Goal: Information Seeking & Learning: Learn about a topic

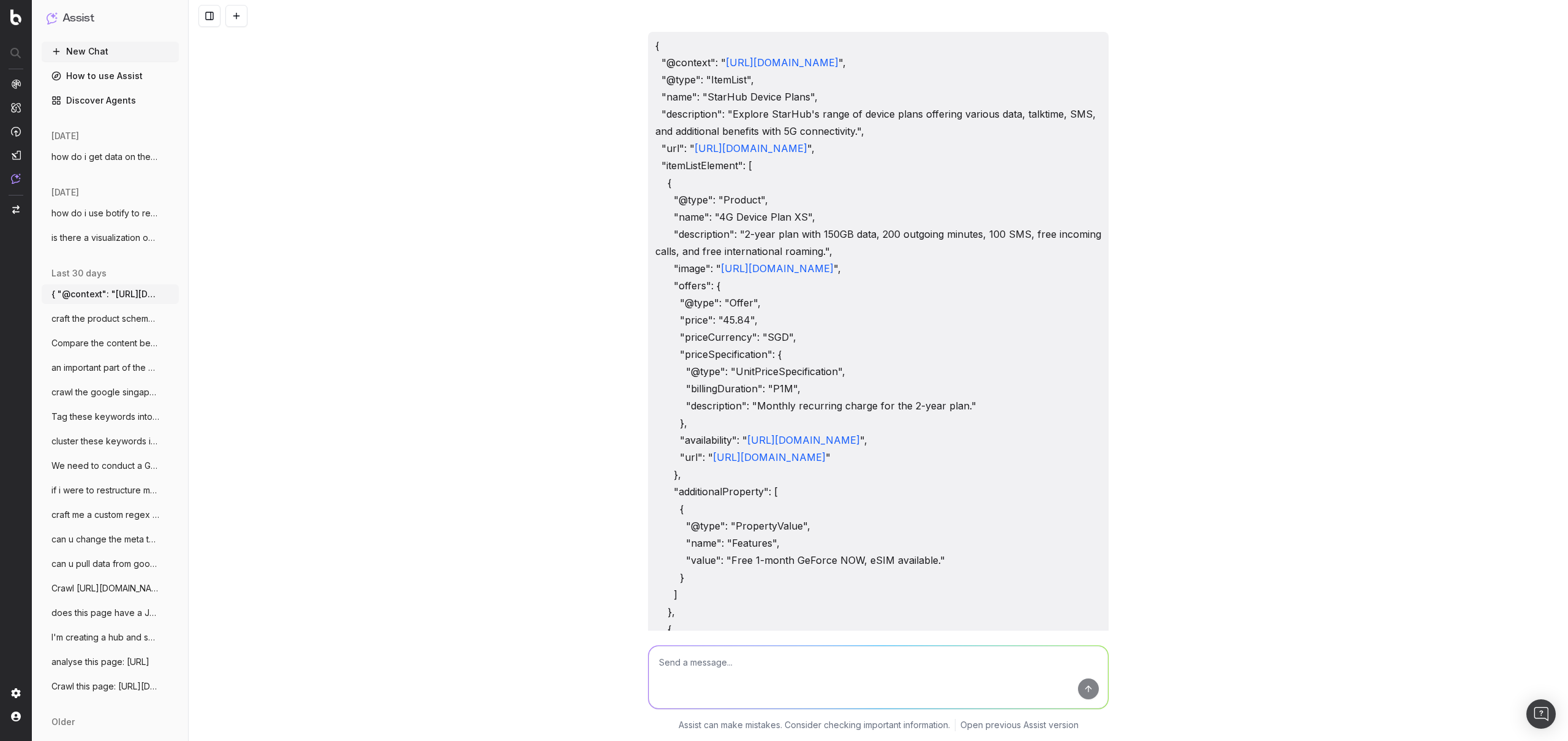
scroll to position [2541, 0]
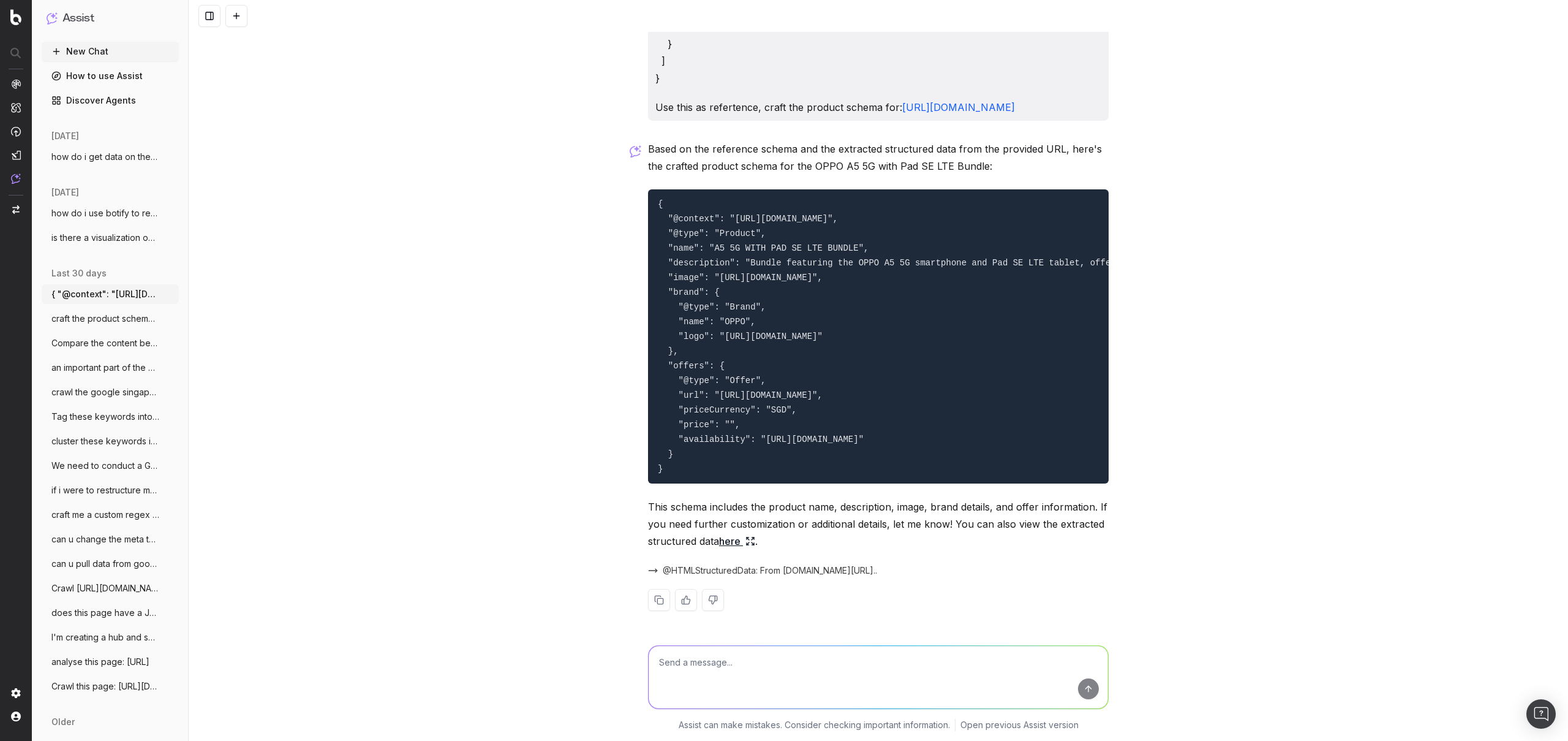
click at [755, 648] on textarea at bounding box center [877, 677] width 459 height 63
type textarea "extract the number of unique keywords starhub ranks for since [DATE]"
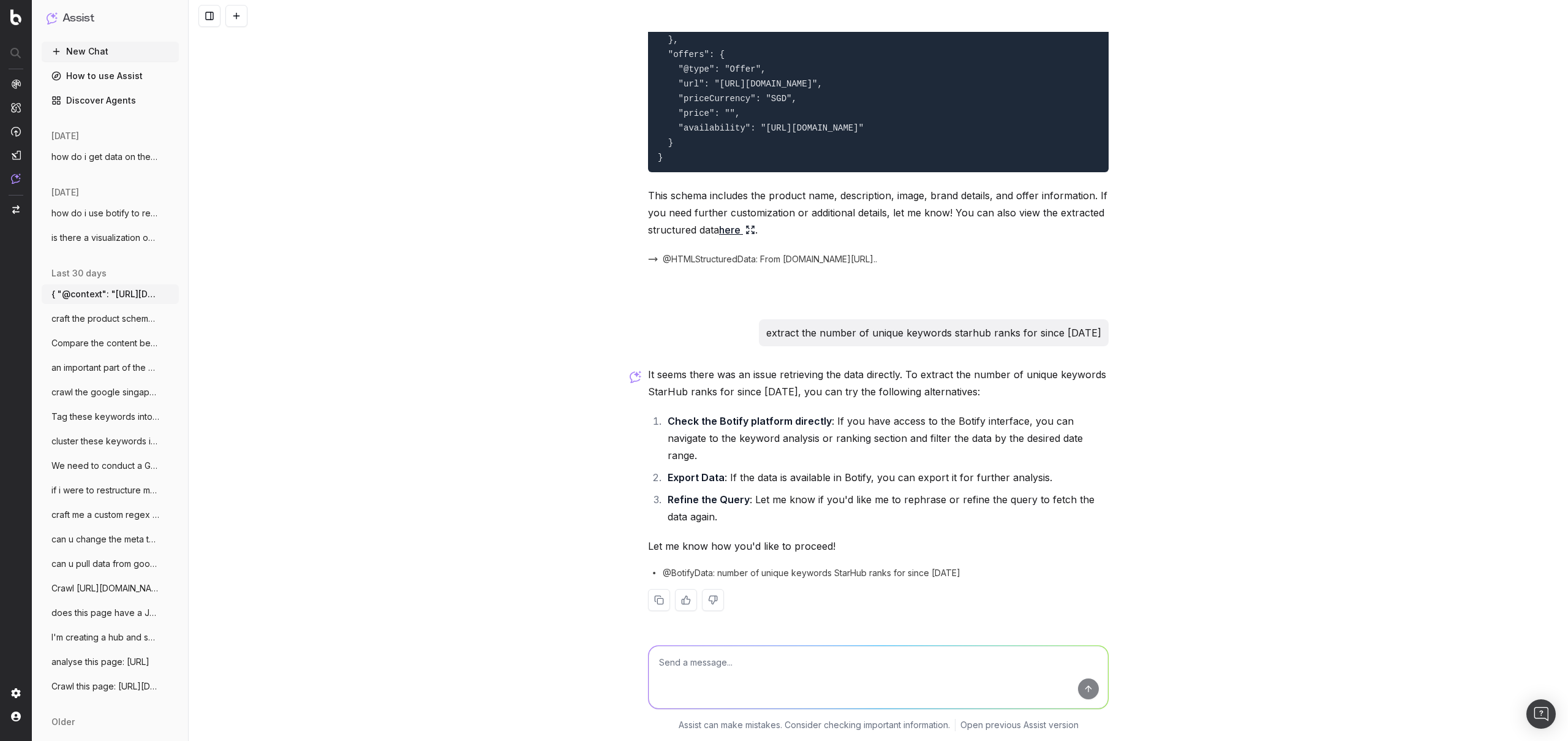
scroll to position [2800, 0]
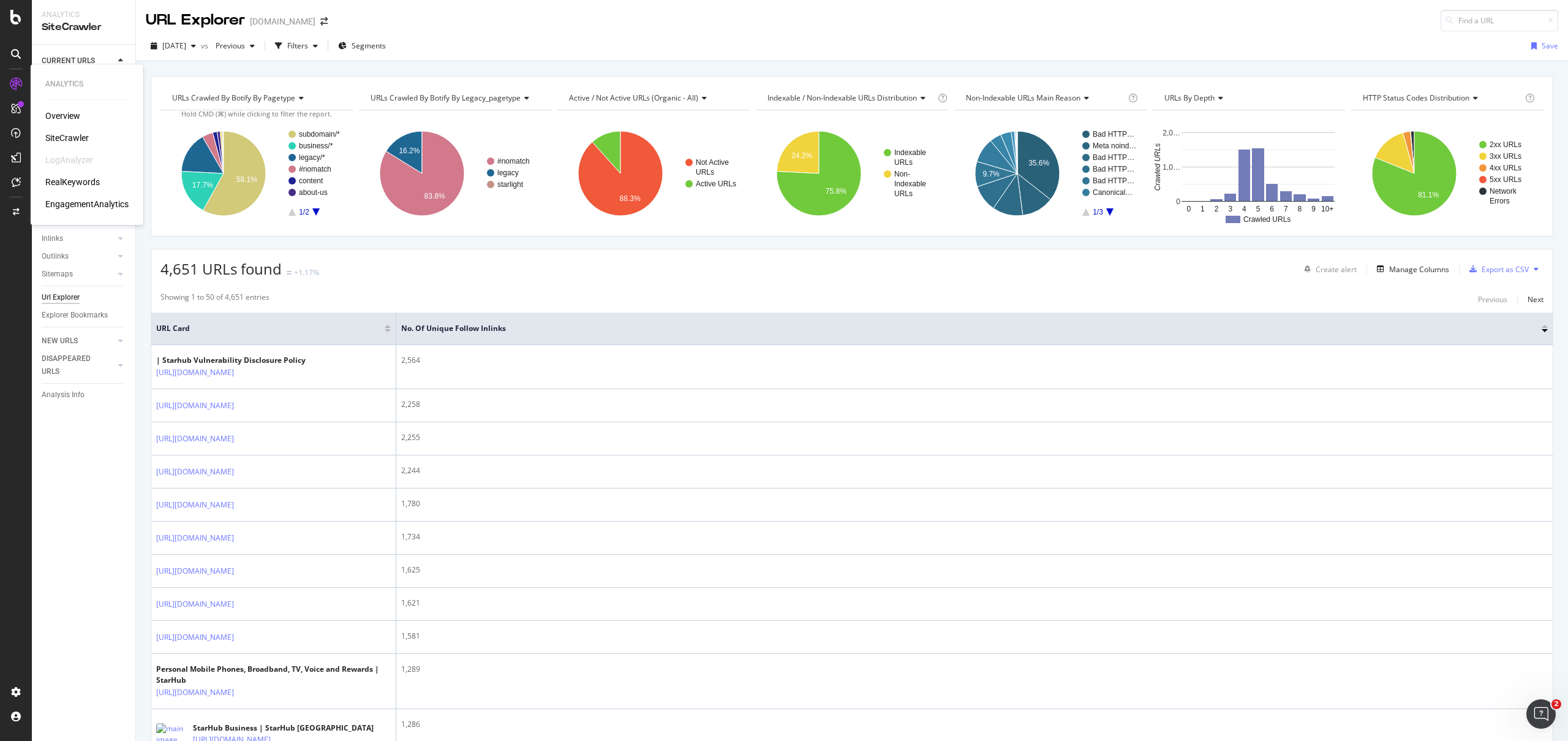
click at [76, 119] on div "Overview" at bounding box center [62, 116] width 35 height 13
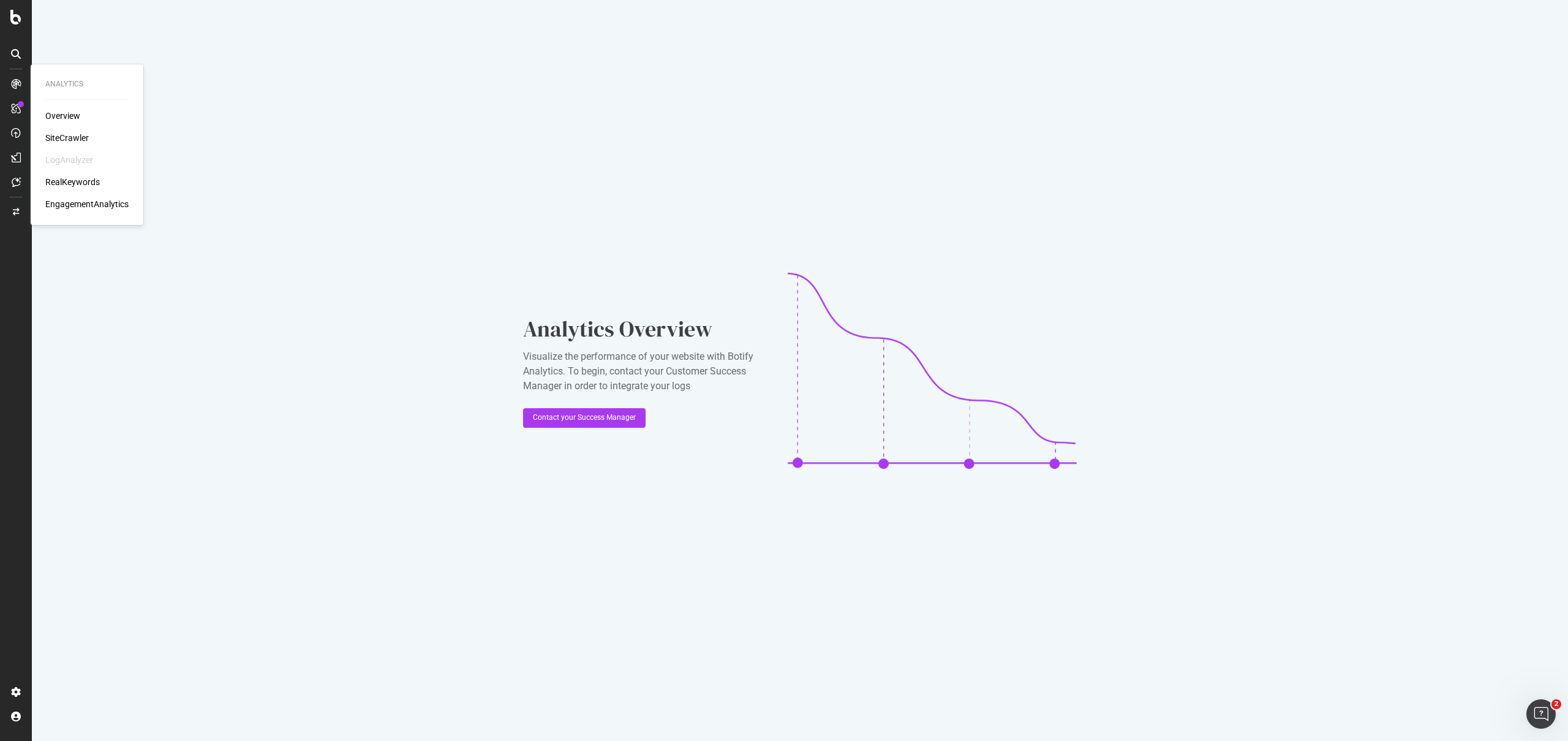
click at [86, 177] on div "RealKeywords" at bounding box center [72, 182] width 54 height 13
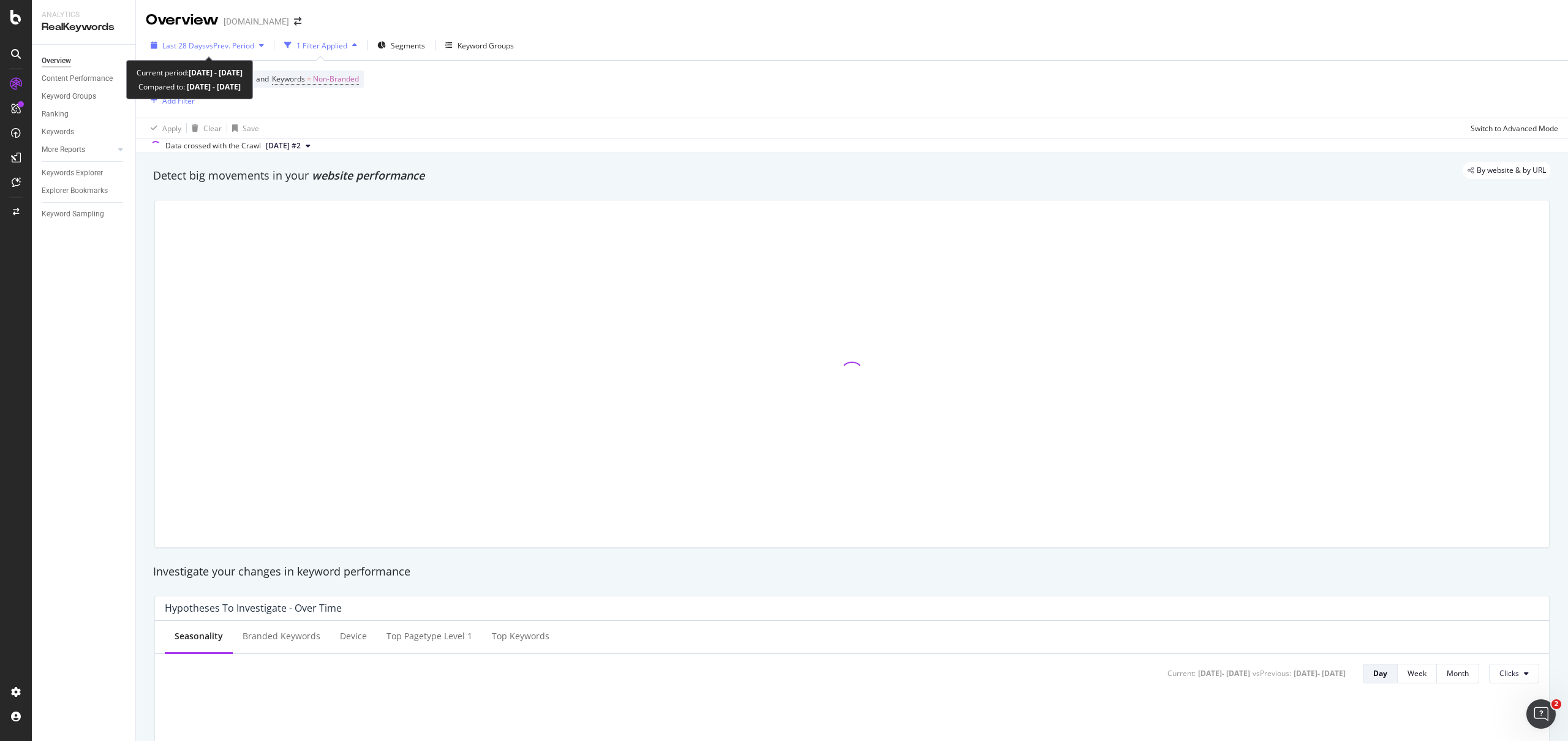
click at [232, 49] on span "vs Prev. Period" at bounding box center [230, 46] width 48 height 10
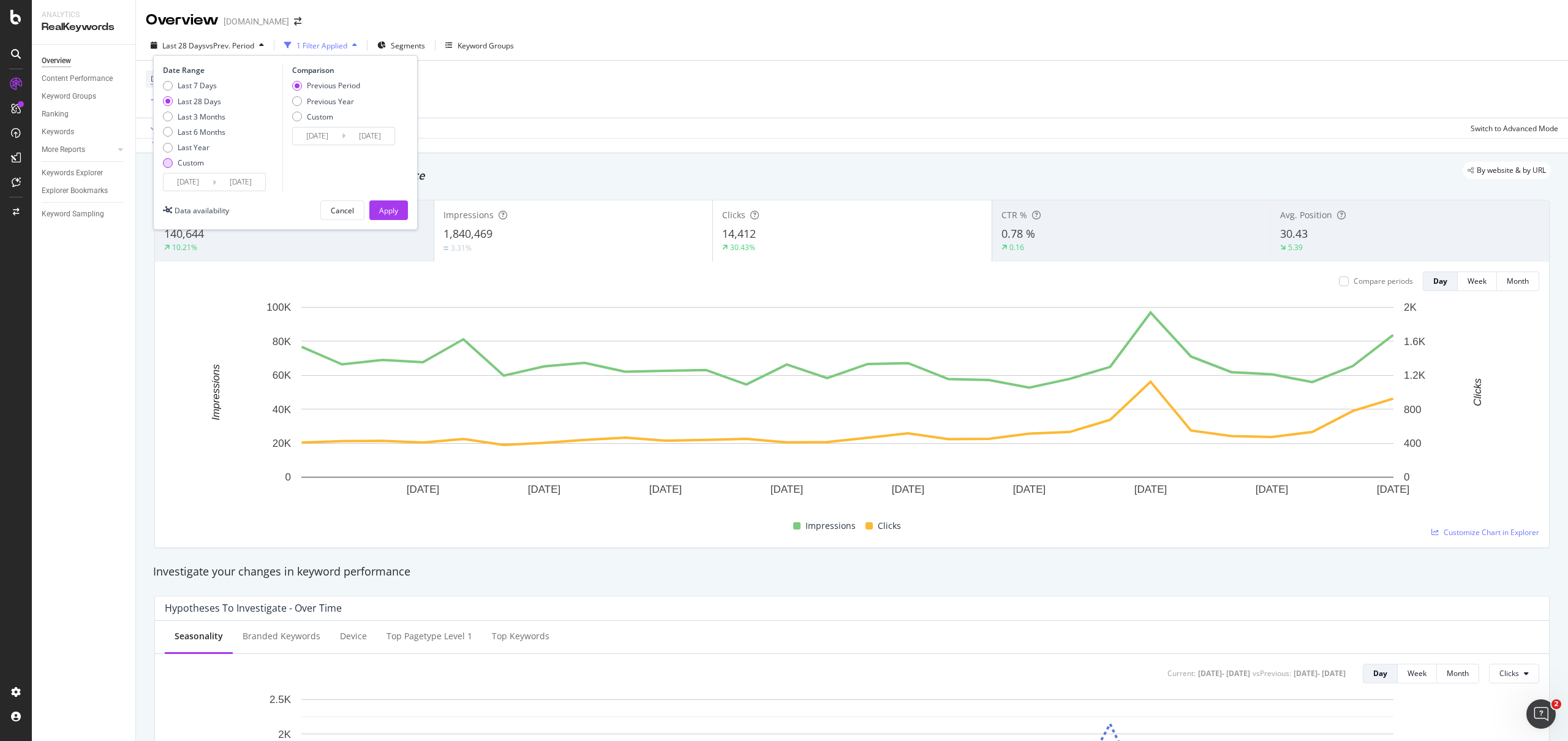
click at [200, 158] on div "Custom" at bounding box center [191, 163] width 27 height 10
click at [212, 182] on icon at bounding box center [214, 183] width 3 height 12
click at [218, 185] on input "[DATE]" at bounding box center [240, 182] width 49 height 18
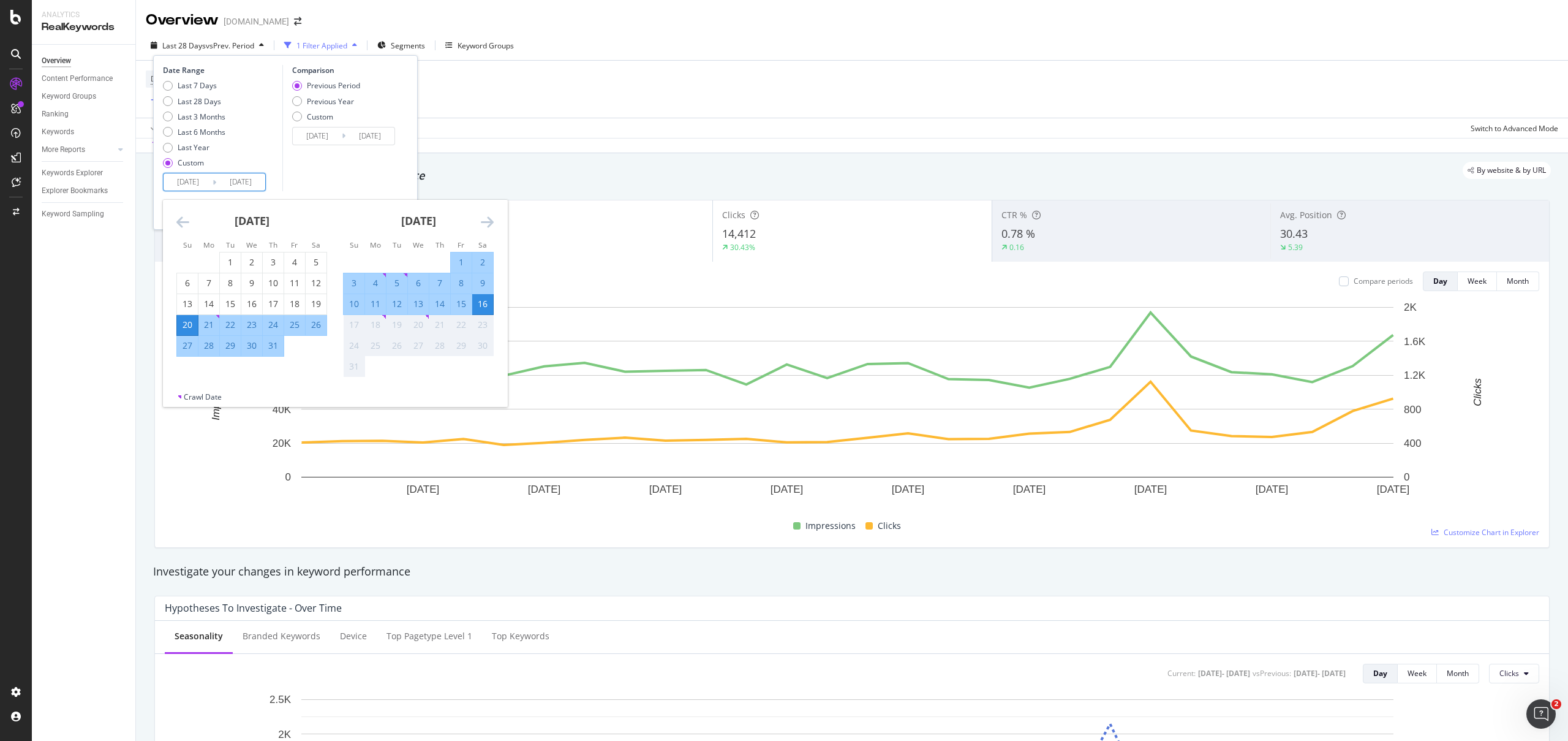
click at [185, 228] on icon "Move backward to switch to the previous month." at bounding box center [182, 222] width 12 height 15
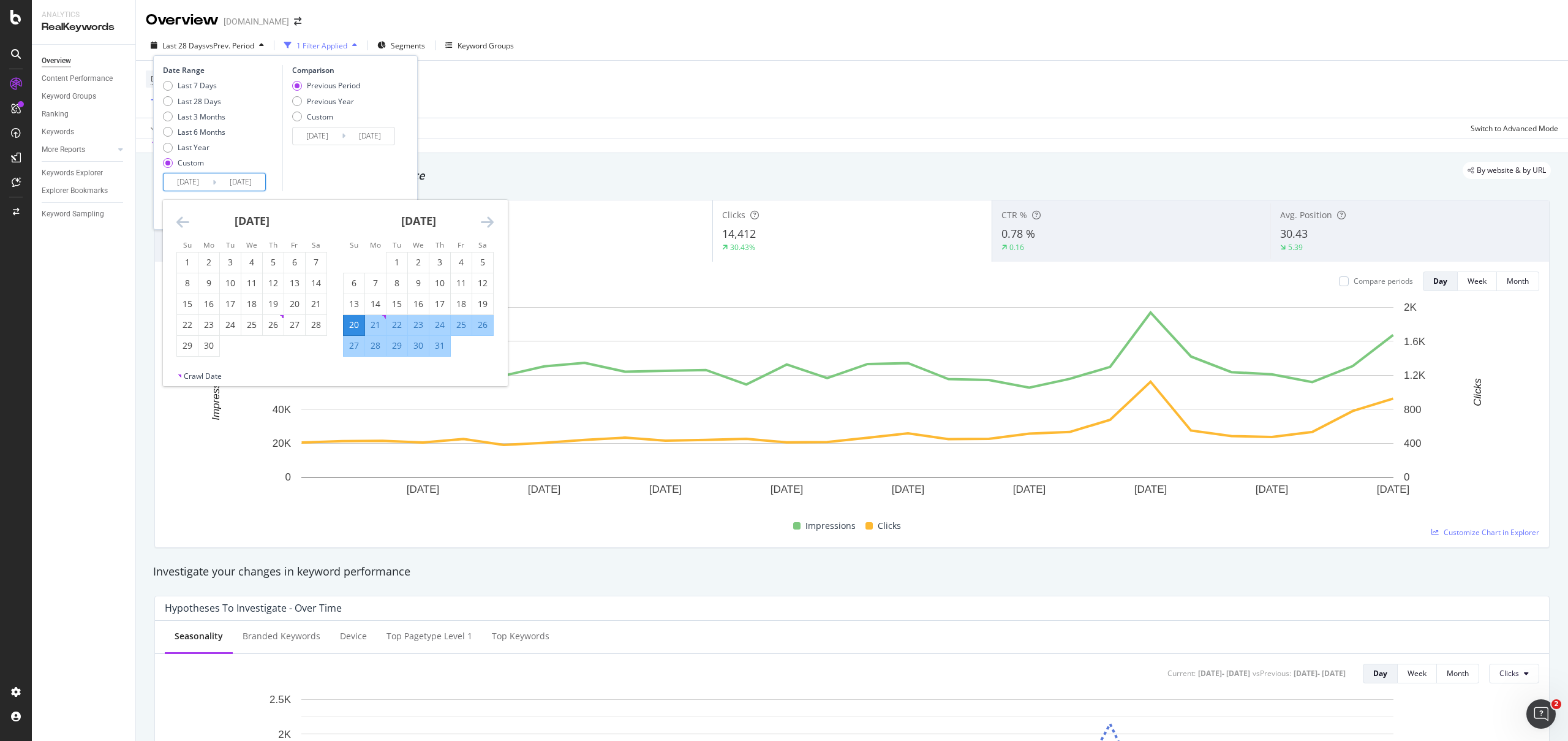
click at [185, 228] on icon "Move backward to switch to the previous month." at bounding box center [182, 222] width 12 height 15
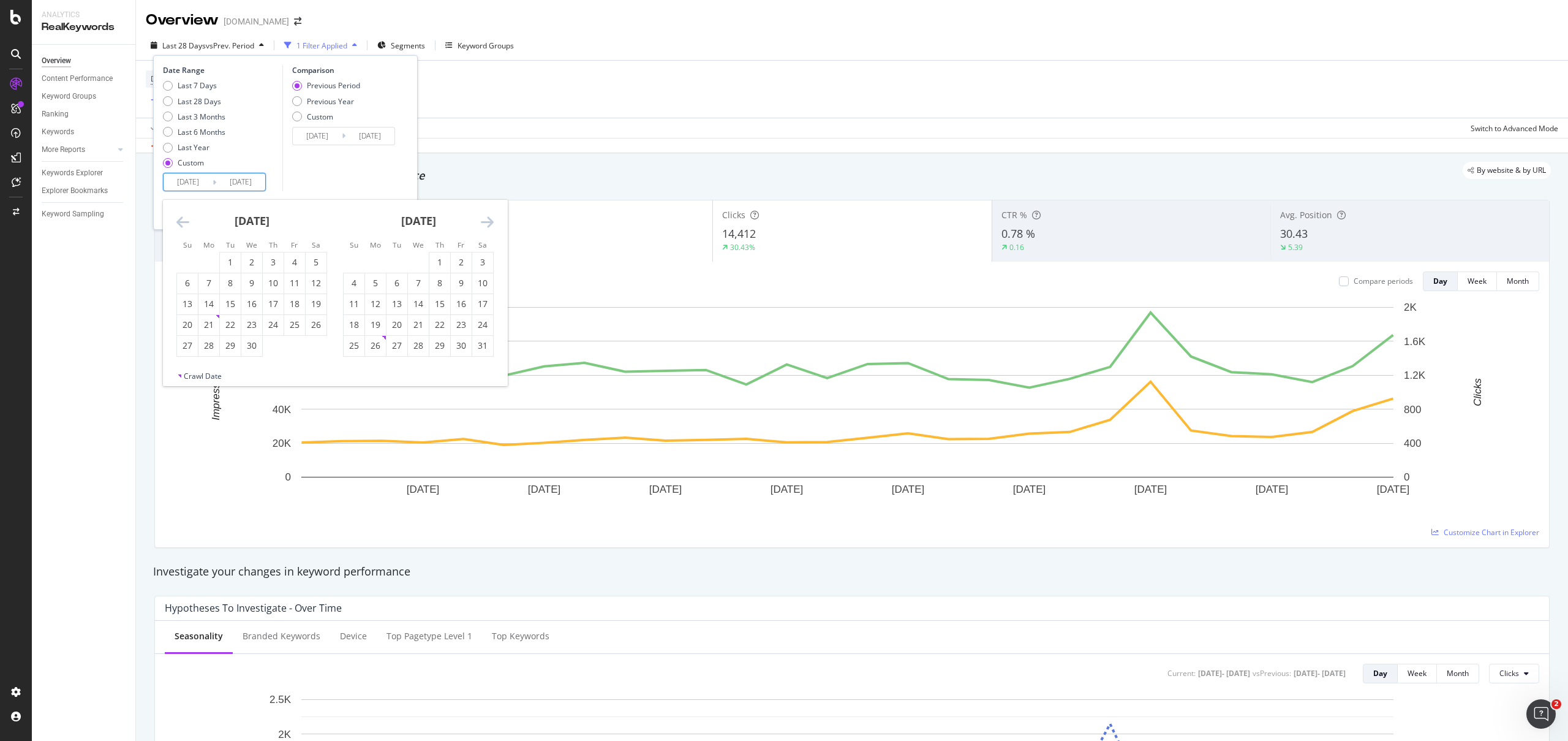
click at [185, 228] on icon "Move backward to switch to the previous month." at bounding box center [182, 222] width 12 height 15
click at [184, 225] on icon "Move backward to switch to the previous month." at bounding box center [182, 222] width 12 height 15
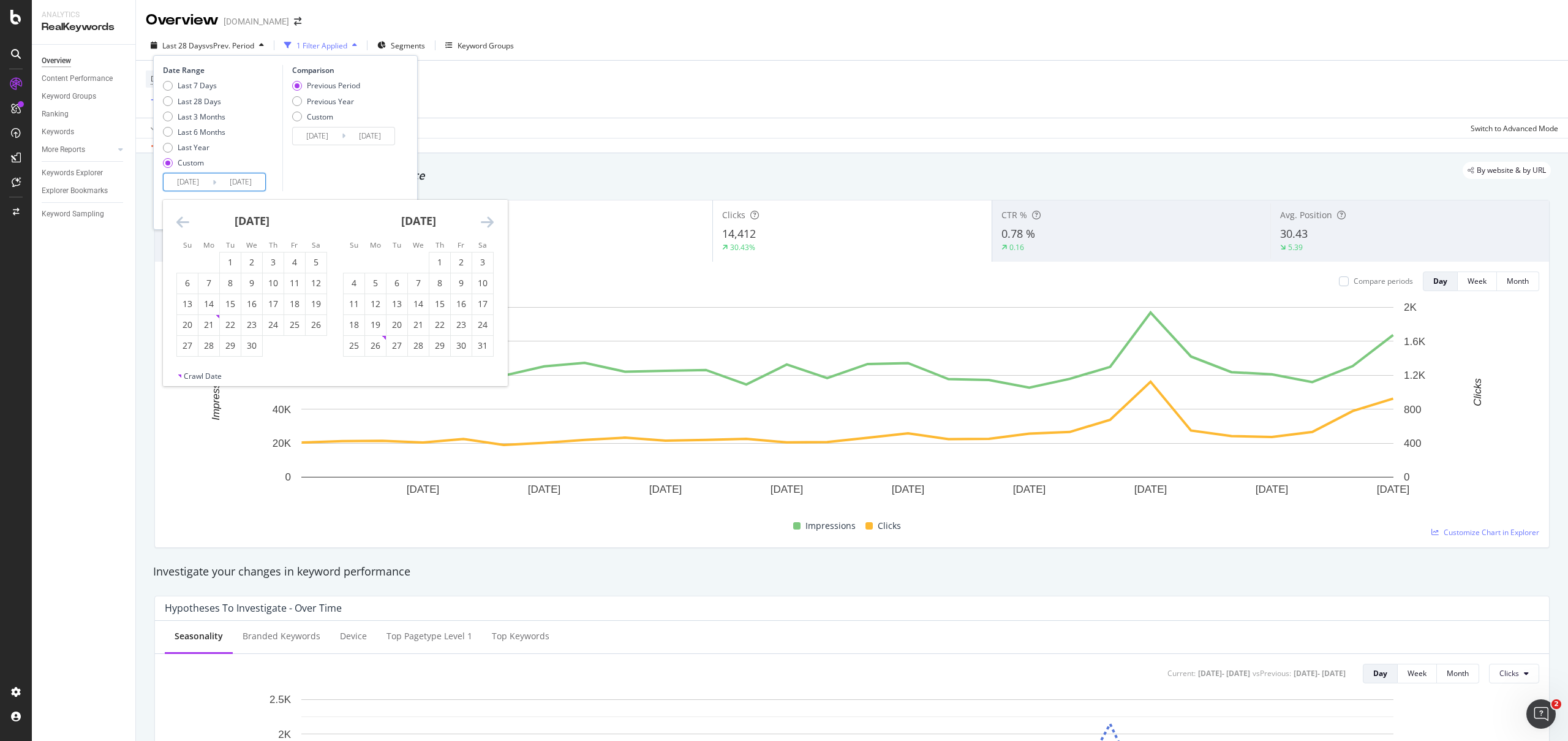
click at [184, 225] on icon "Move backward to switch to the previous month." at bounding box center [182, 222] width 12 height 15
click at [186, 223] on icon "Move backward to switch to the previous month." at bounding box center [182, 222] width 12 height 15
click at [184, 224] on icon "Move backward to switch to the previous month." at bounding box center [182, 222] width 12 height 15
click at [179, 224] on icon "Move backward to switch to the previous month." at bounding box center [182, 222] width 12 height 15
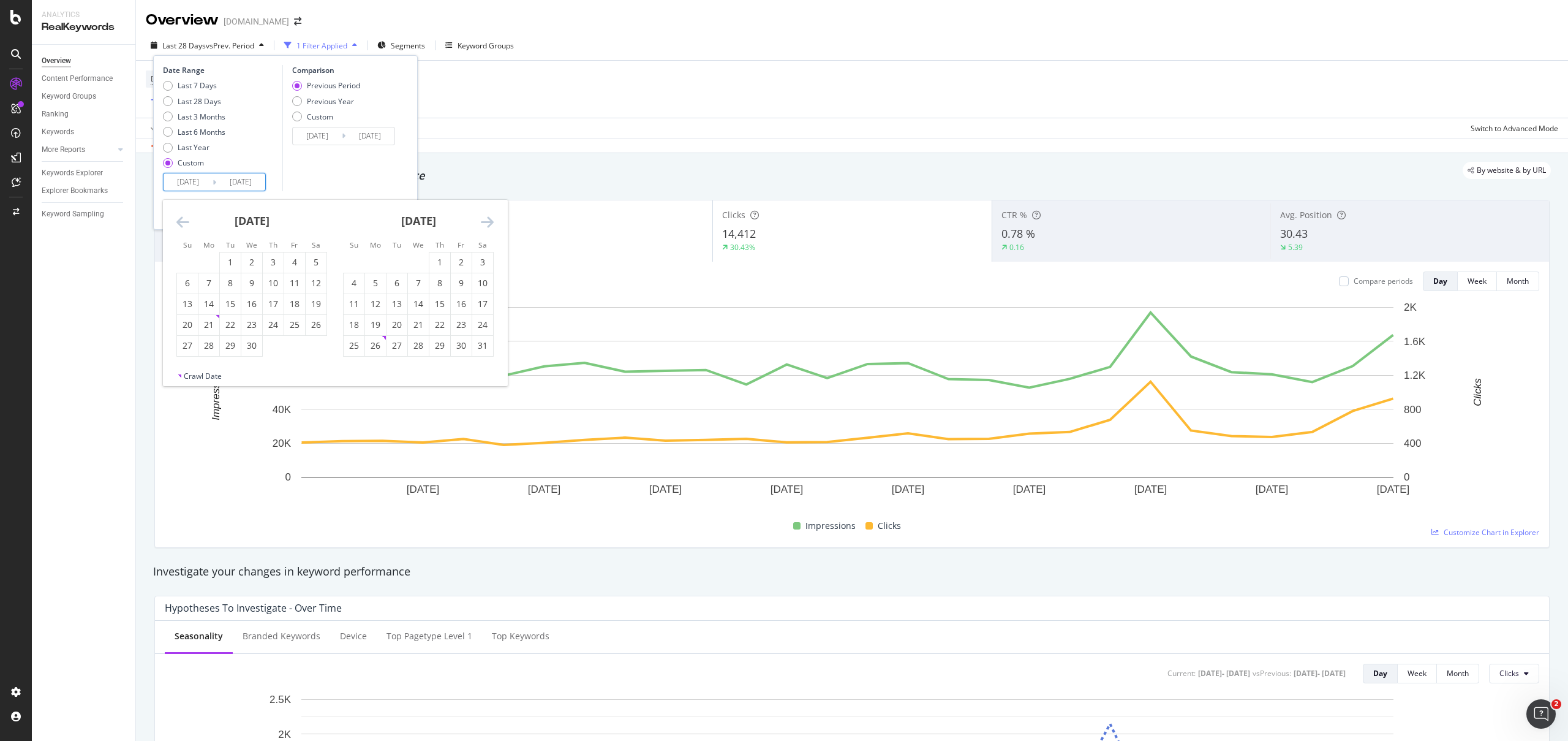
click at [179, 224] on icon "Move backward to switch to the previous month." at bounding box center [182, 222] width 12 height 15
click at [484, 223] on icon "Move forward to switch to the next month." at bounding box center [487, 222] width 12 height 15
click at [190, 220] on div "[DATE]" at bounding box center [252, 226] width 151 height 52
click at [187, 221] on icon "Move backward to switch to the previous month." at bounding box center [182, 222] width 12 height 15
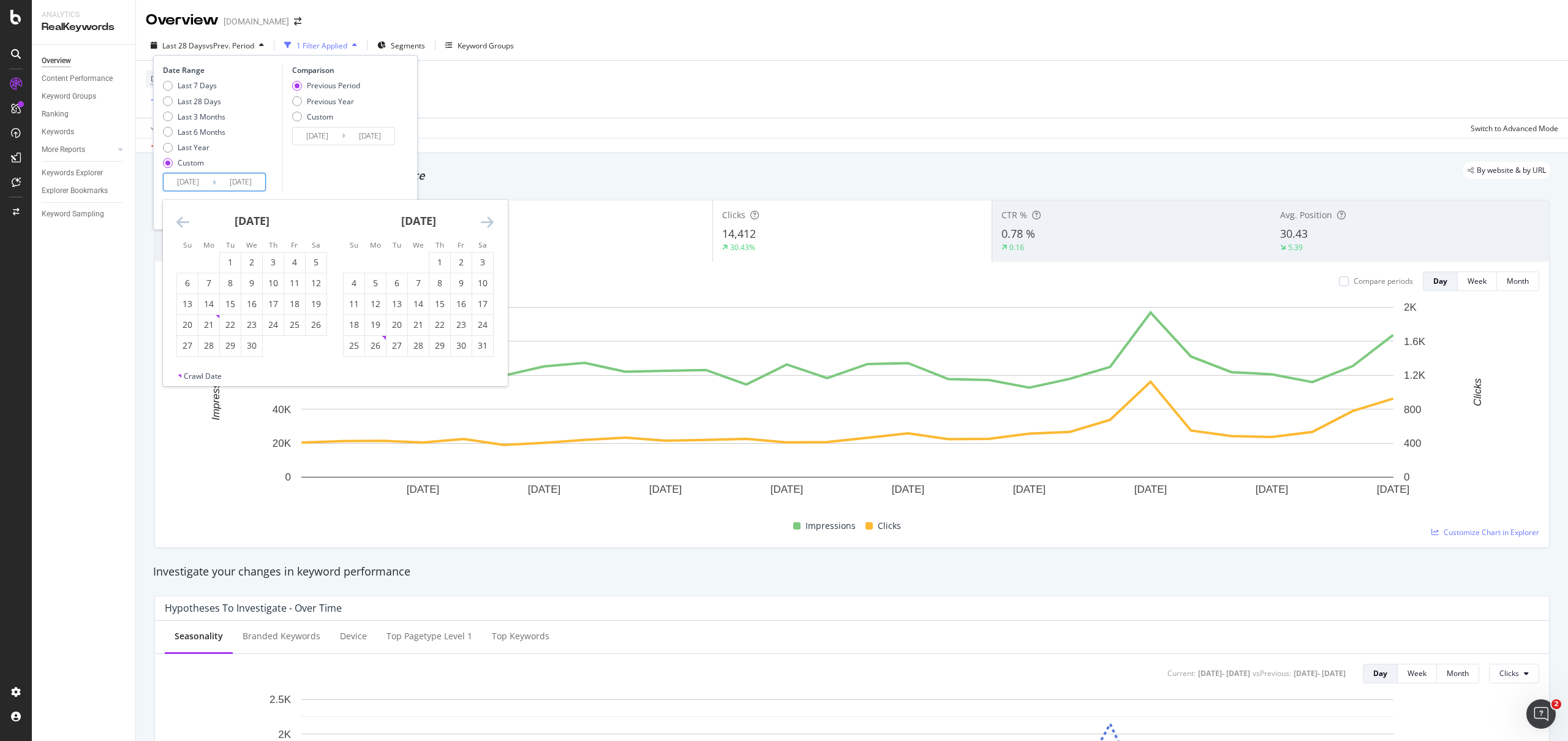
click at [187, 221] on icon "Move backward to switch to the previous month." at bounding box center [182, 222] width 12 height 15
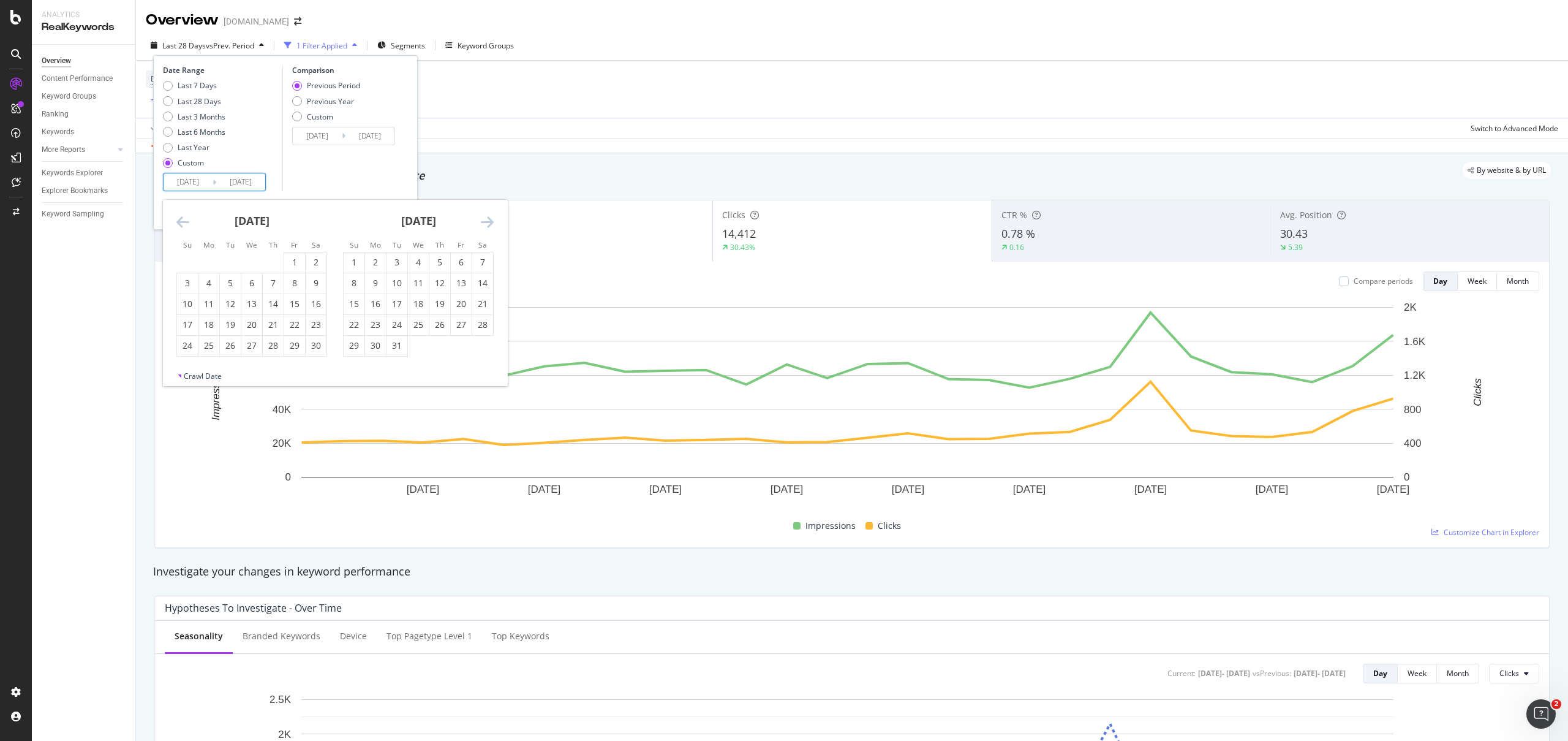
click at [187, 221] on icon "Move backward to switch to the previous month." at bounding box center [182, 222] width 12 height 15
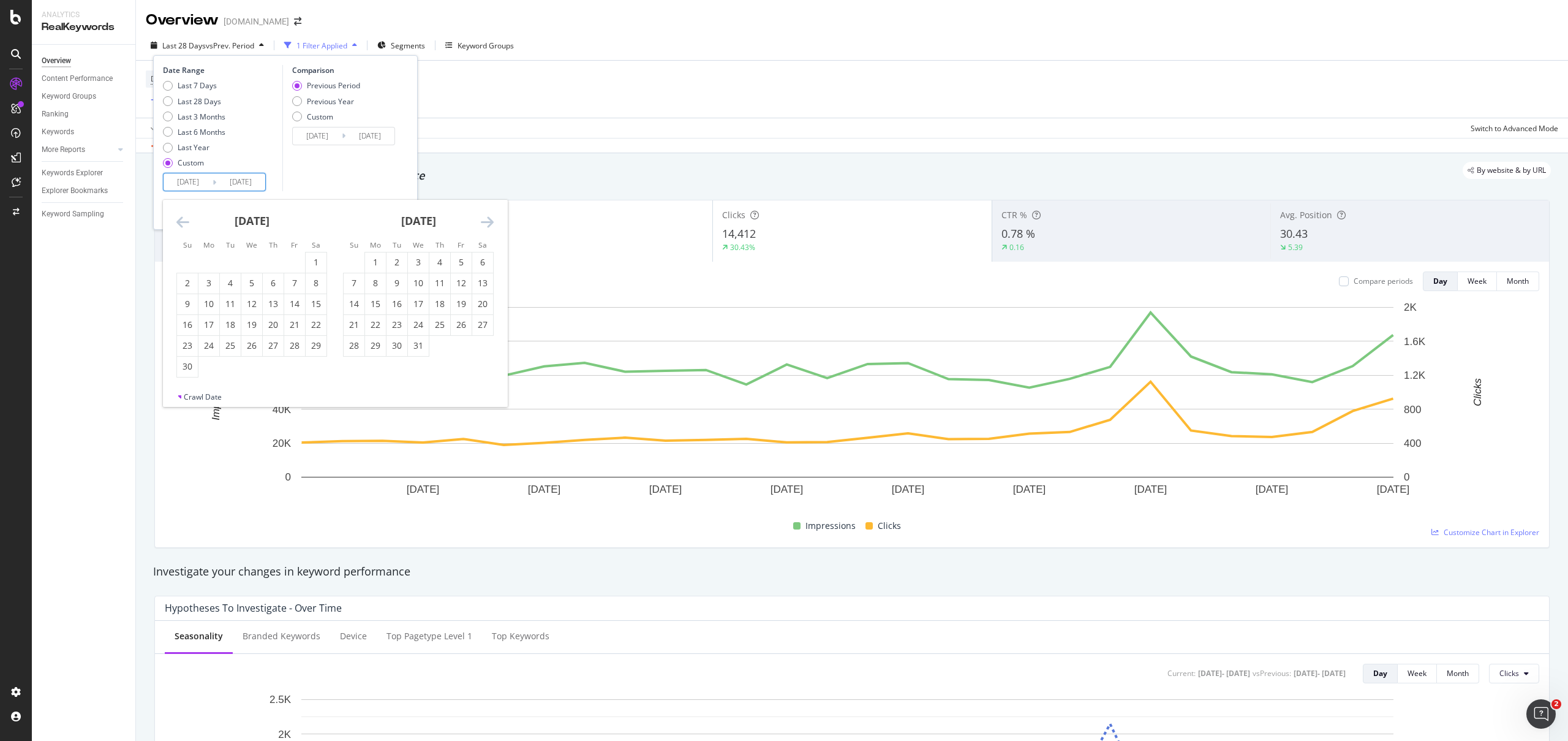
click at [187, 221] on icon "Move backward to switch to the previous month." at bounding box center [182, 222] width 12 height 15
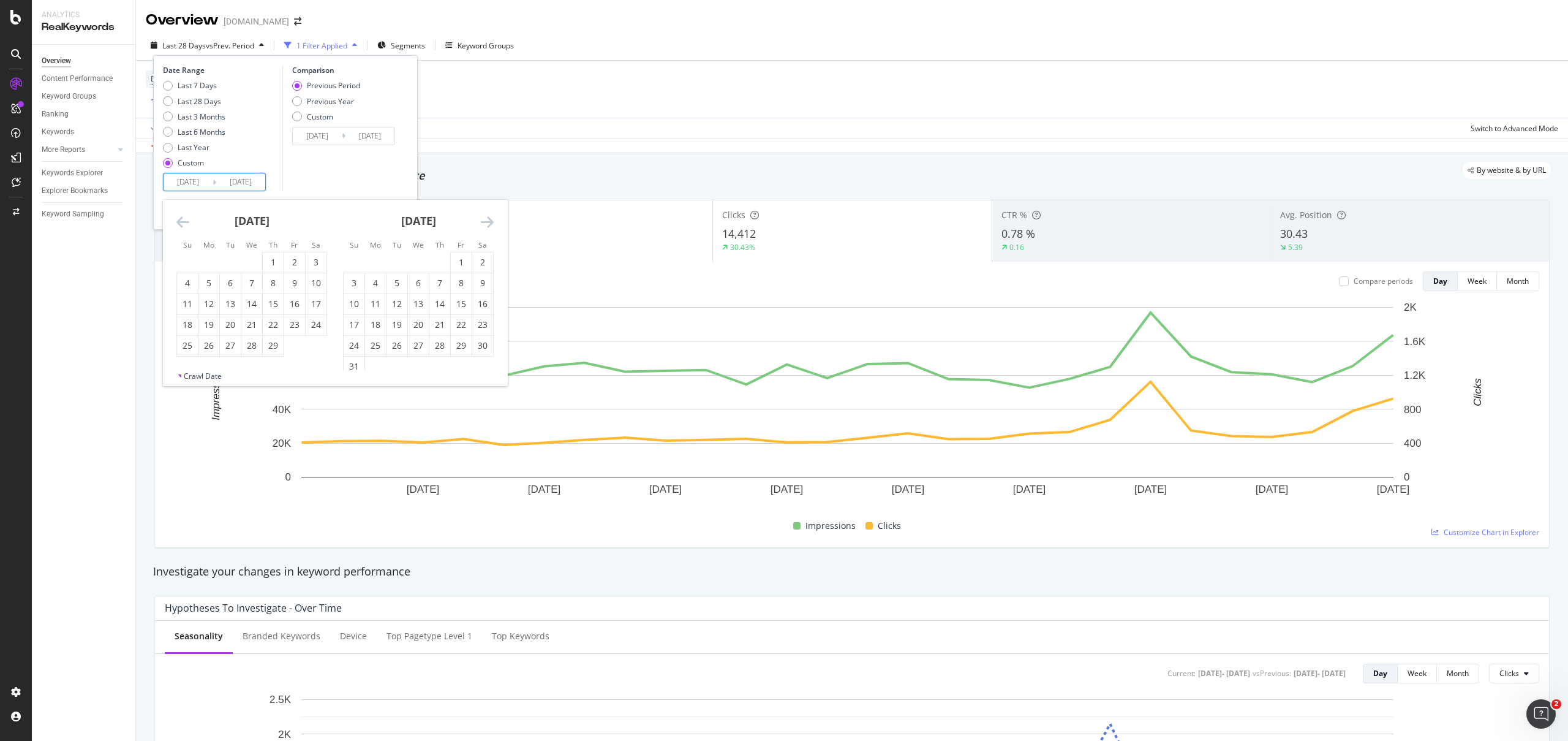
click at [187, 221] on icon "Move backward to switch to the previous month." at bounding box center [182, 222] width 12 height 15
click at [378, 256] on div "1" at bounding box center [375, 262] width 21 height 13
type input "[DATE]"
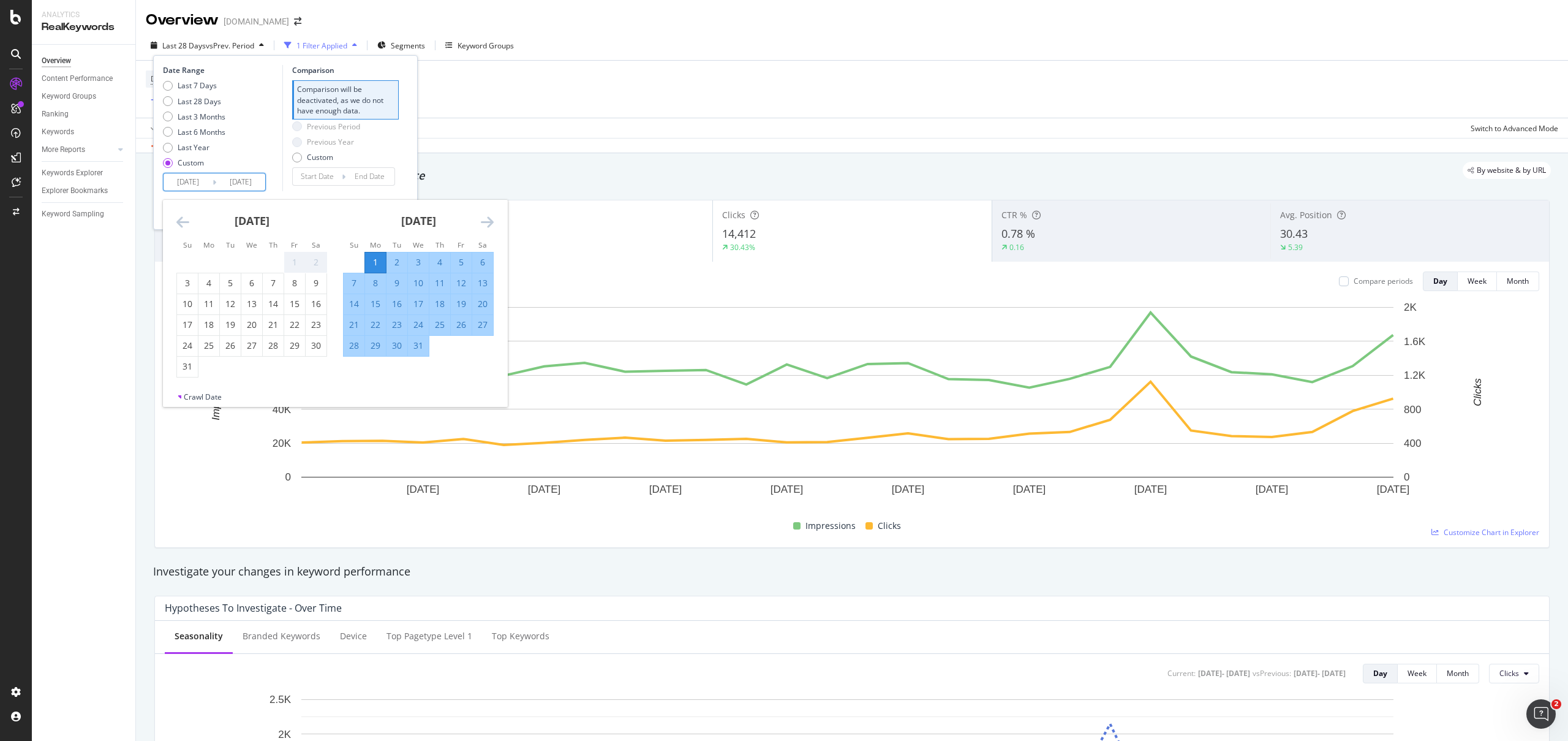
click at [477, 223] on div "[DATE]" at bounding box center [418, 226] width 151 height 52
click at [480, 223] on div "[DATE]" at bounding box center [418, 226] width 151 height 52
click at [482, 222] on icon "Move forward to switch to the next month." at bounding box center [487, 222] width 12 height 15
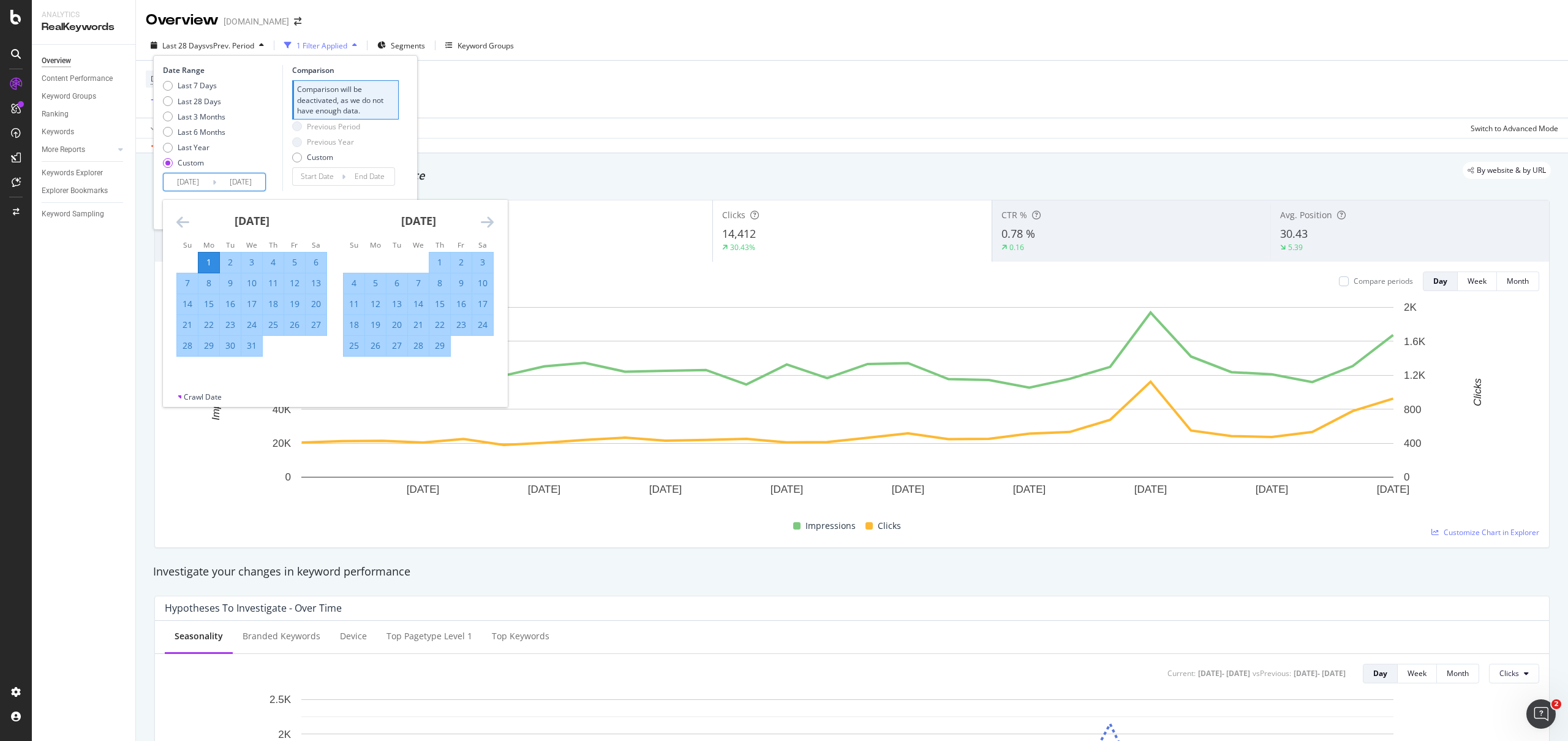
click at [484, 222] on icon "Move forward to switch to the next month." at bounding box center [487, 222] width 12 height 15
click at [483, 222] on icon "Move forward to switch to the next month." at bounding box center [487, 222] width 12 height 15
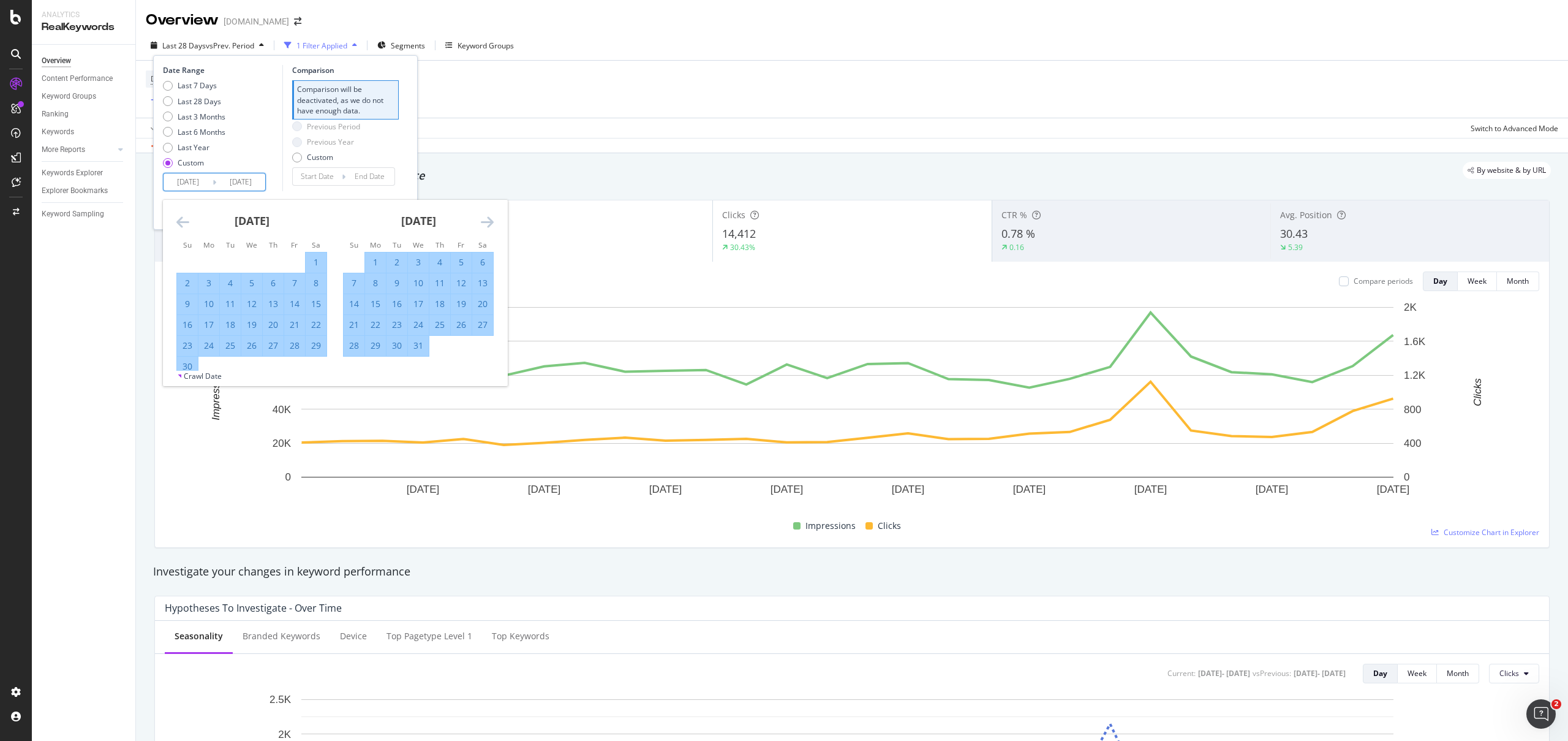
click at [483, 222] on icon "Move forward to switch to the next month." at bounding box center [487, 222] width 12 height 15
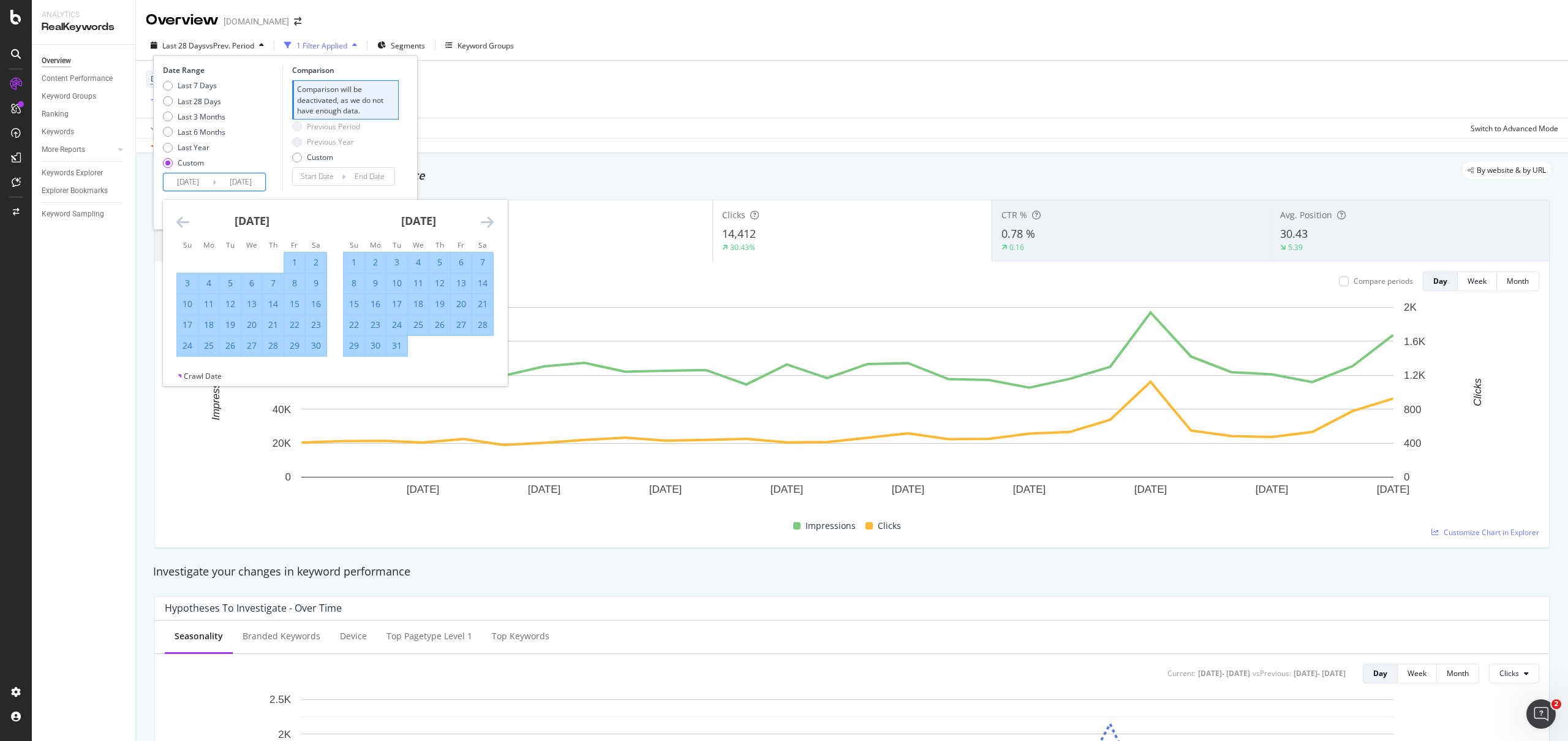
click at [483, 222] on icon "Move forward to switch to the next month." at bounding box center [487, 222] width 12 height 15
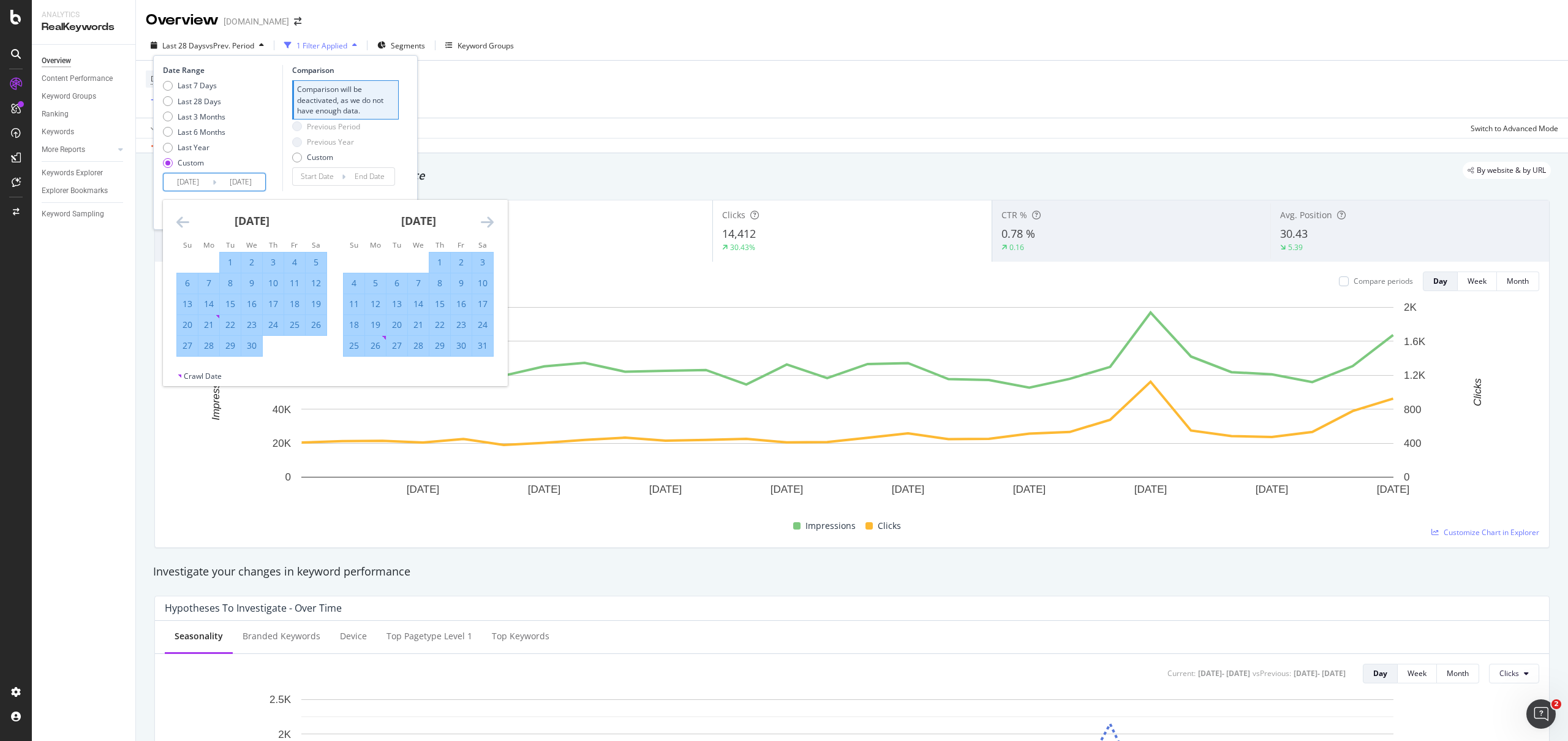
click at [483, 222] on icon "Move forward to switch to the next month." at bounding box center [487, 222] width 12 height 15
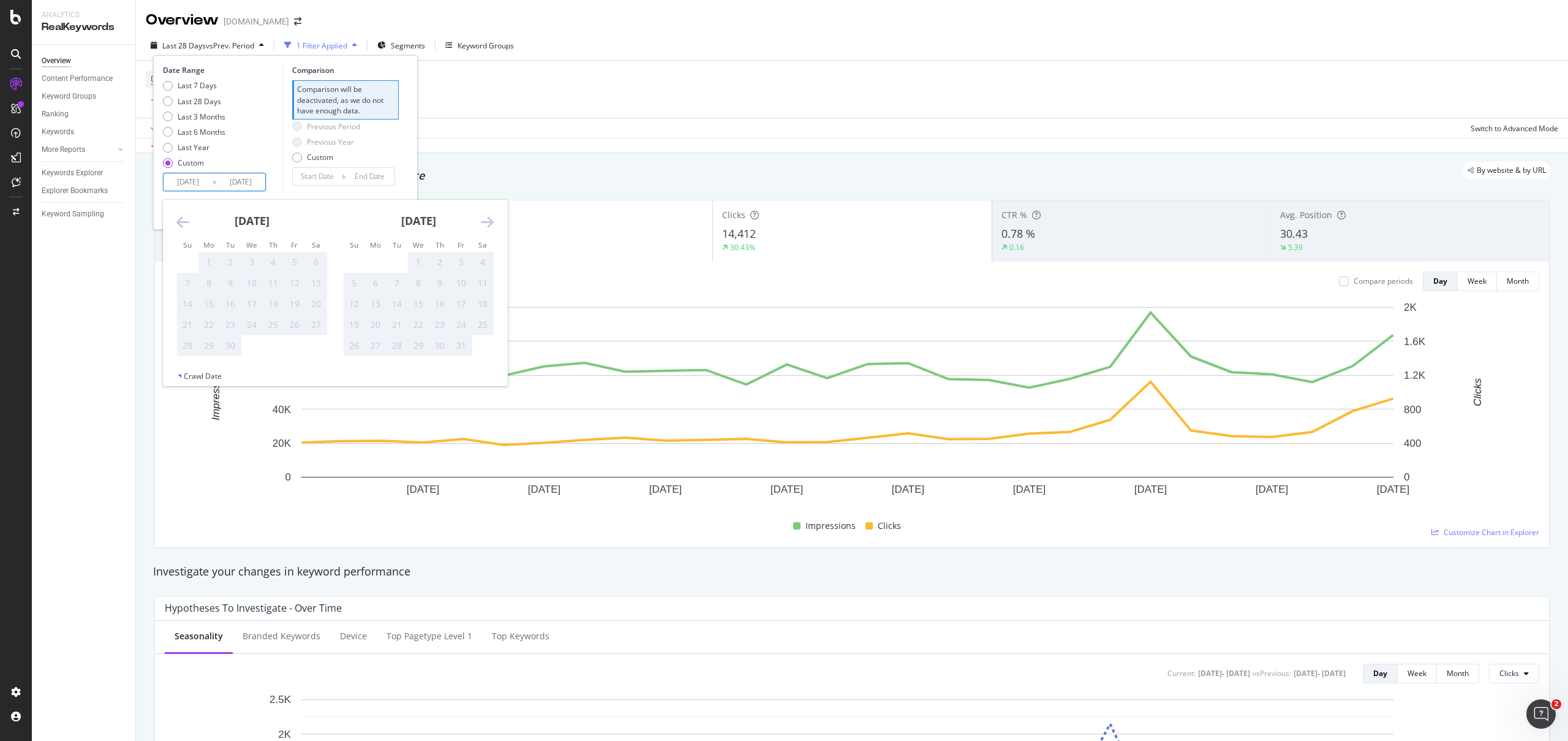
click at [278, 179] on div "Date Range Last 7 Days Last 28 Days Last 3 Months Last 6 Months Last Year Custo…" at bounding box center [222, 128] width 117 height 126
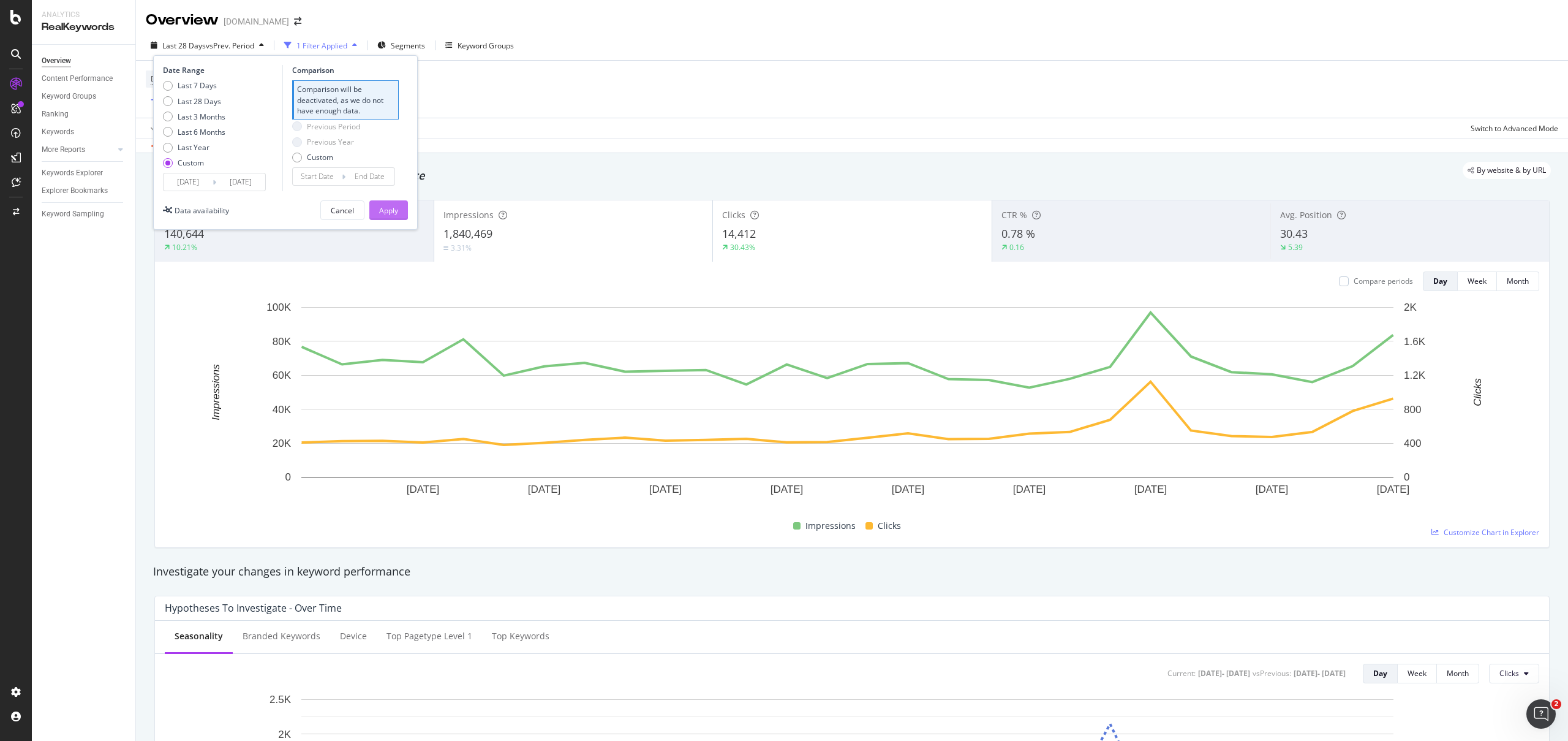
click at [380, 211] on div "Apply" at bounding box center [388, 210] width 19 height 10
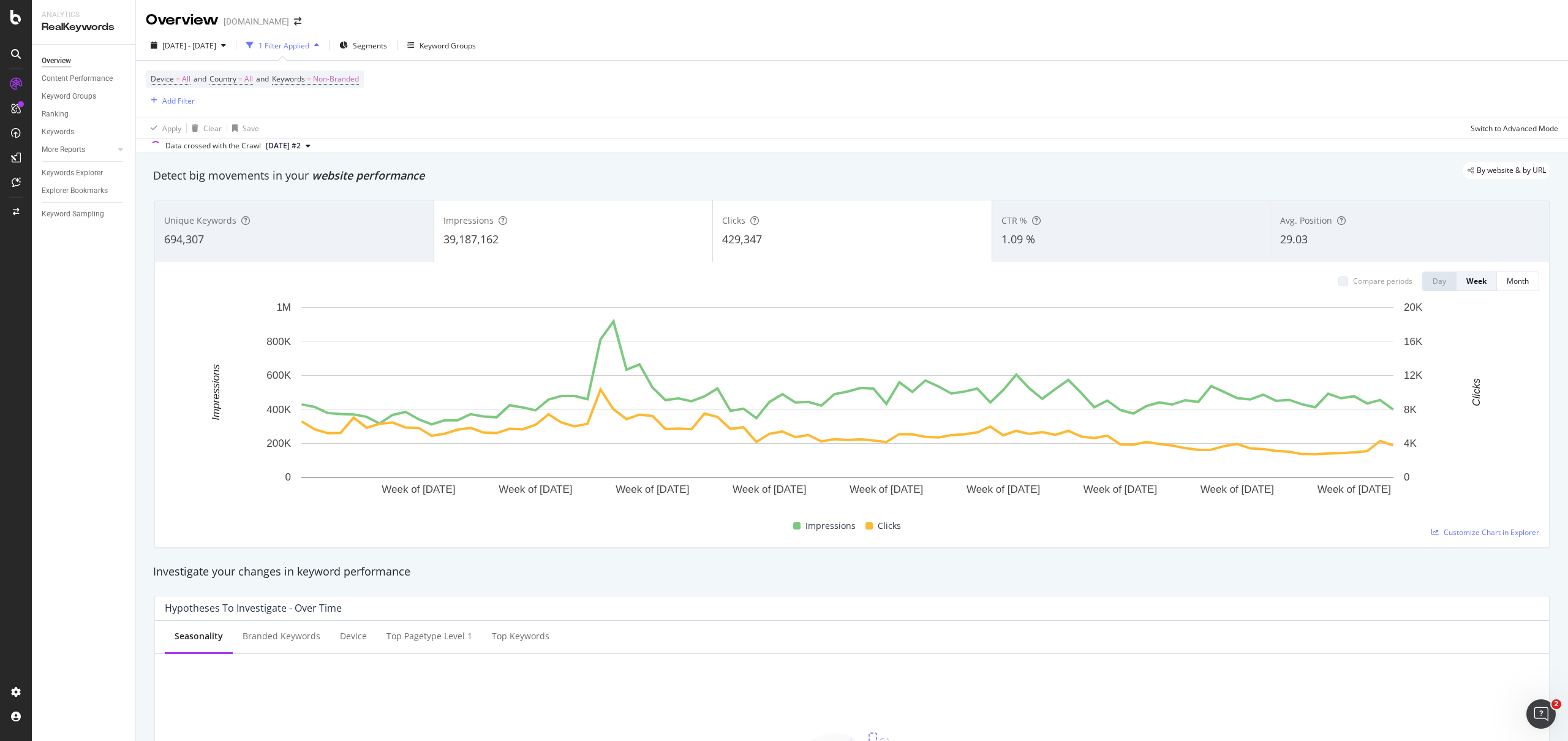
click at [206, 241] on div "694,307" at bounding box center [294, 239] width 260 height 16
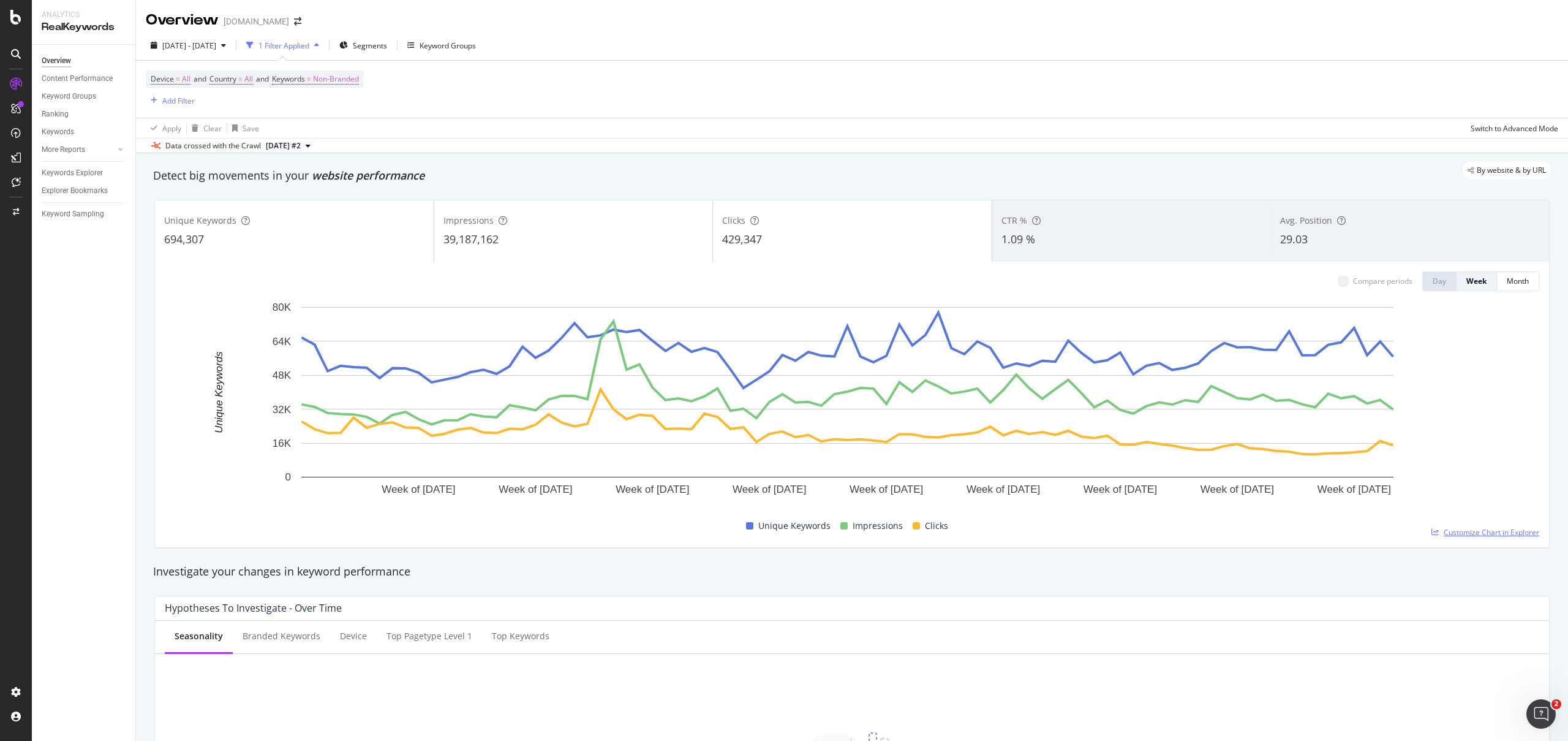
click at [1475, 528] on span "Customize Chart in Explorer" at bounding box center [1491, 532] width 96 height 10
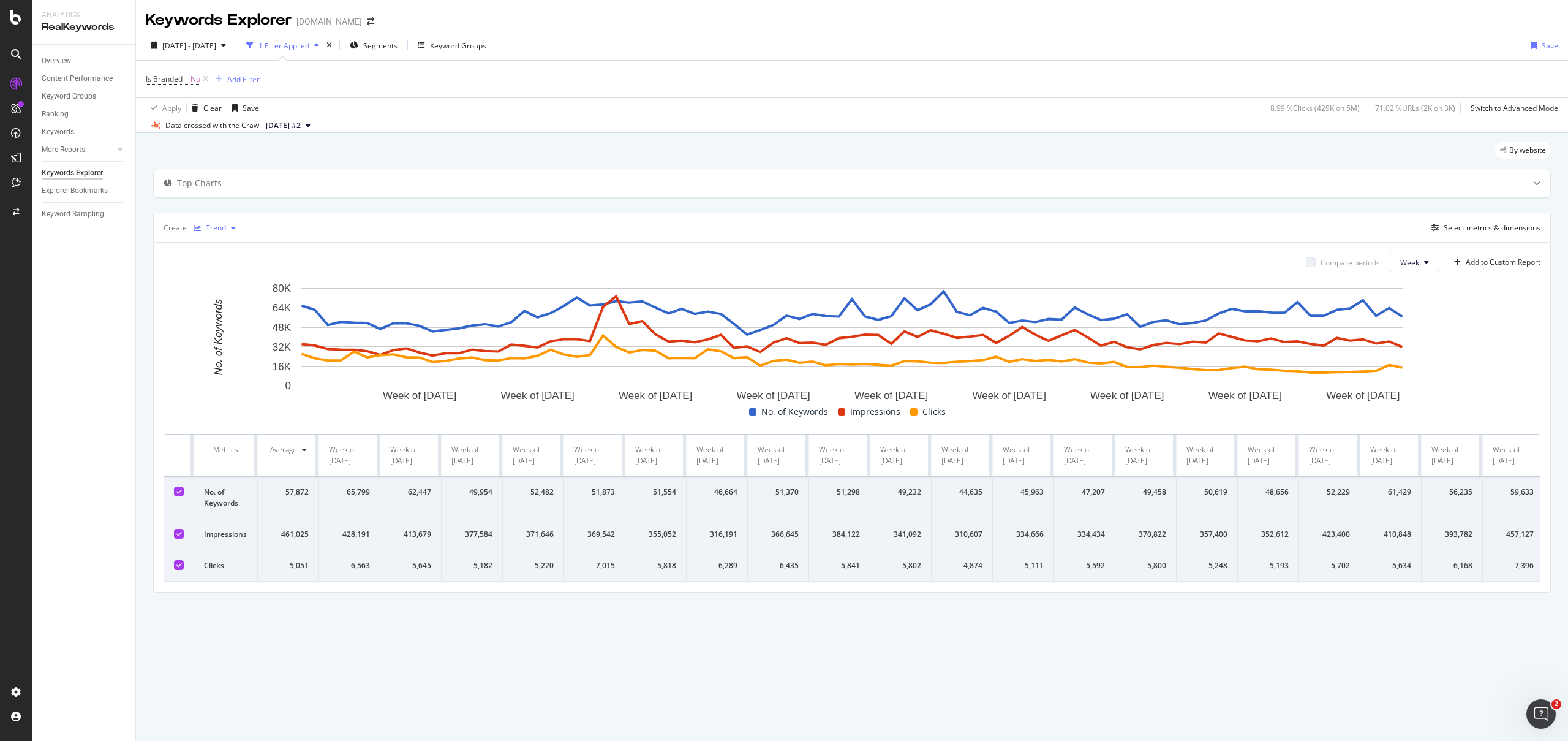
click at [202, 223] on div "Trend" at bounding box center [214, 228] width 52 height 18
click at [194, 223] on div "Trend" at bounding box center [214, 228] width 52 height 18
click at [345, 448] on div "Week of [DATE]" at bounding box center [349, 455] width 41 height 22
click at [350, 454] on div "Week of [DATE]" at bounding box center [349, 455] width 41 height 22
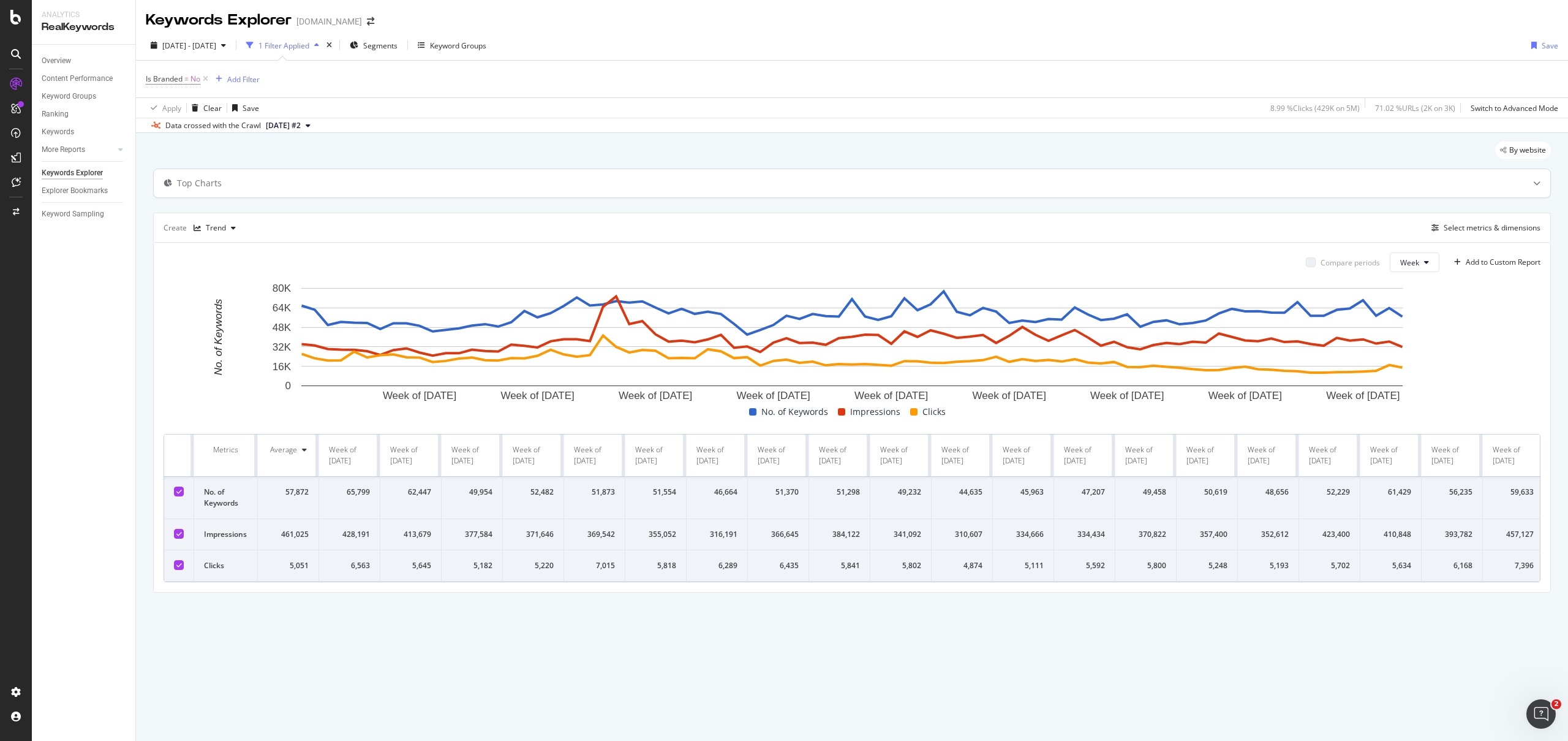
click at [1424, 189] on div "Top Charts" at bounding box center [851, 183] width 1396 height 28
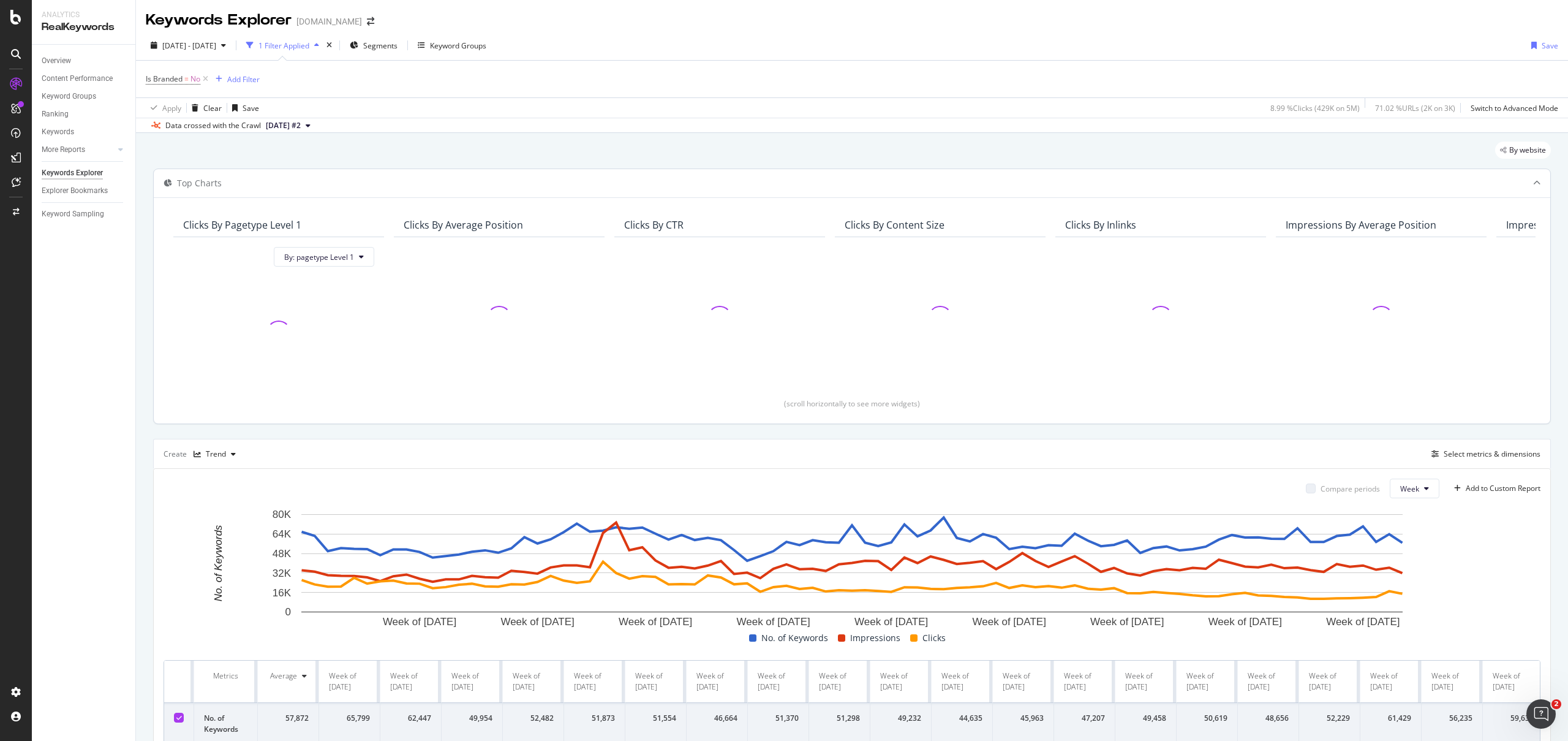
click at [1429, 188] on div "Top Charts" at bounding box center [827, 183] width 1348 height 13
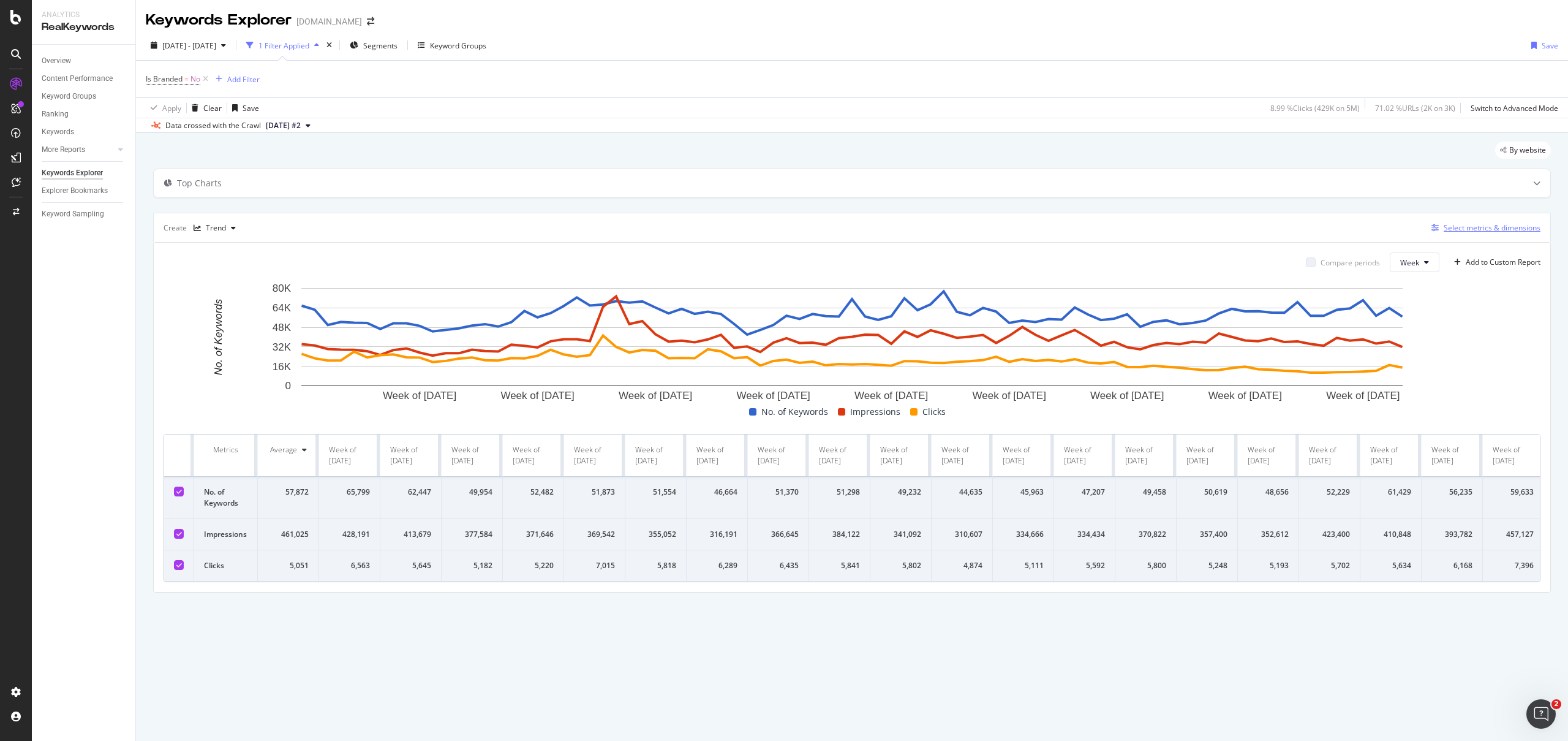
click at [1479, 232] on div "Select metrics & dimensions" at bounding box center [1491, 228] width 97 height 10
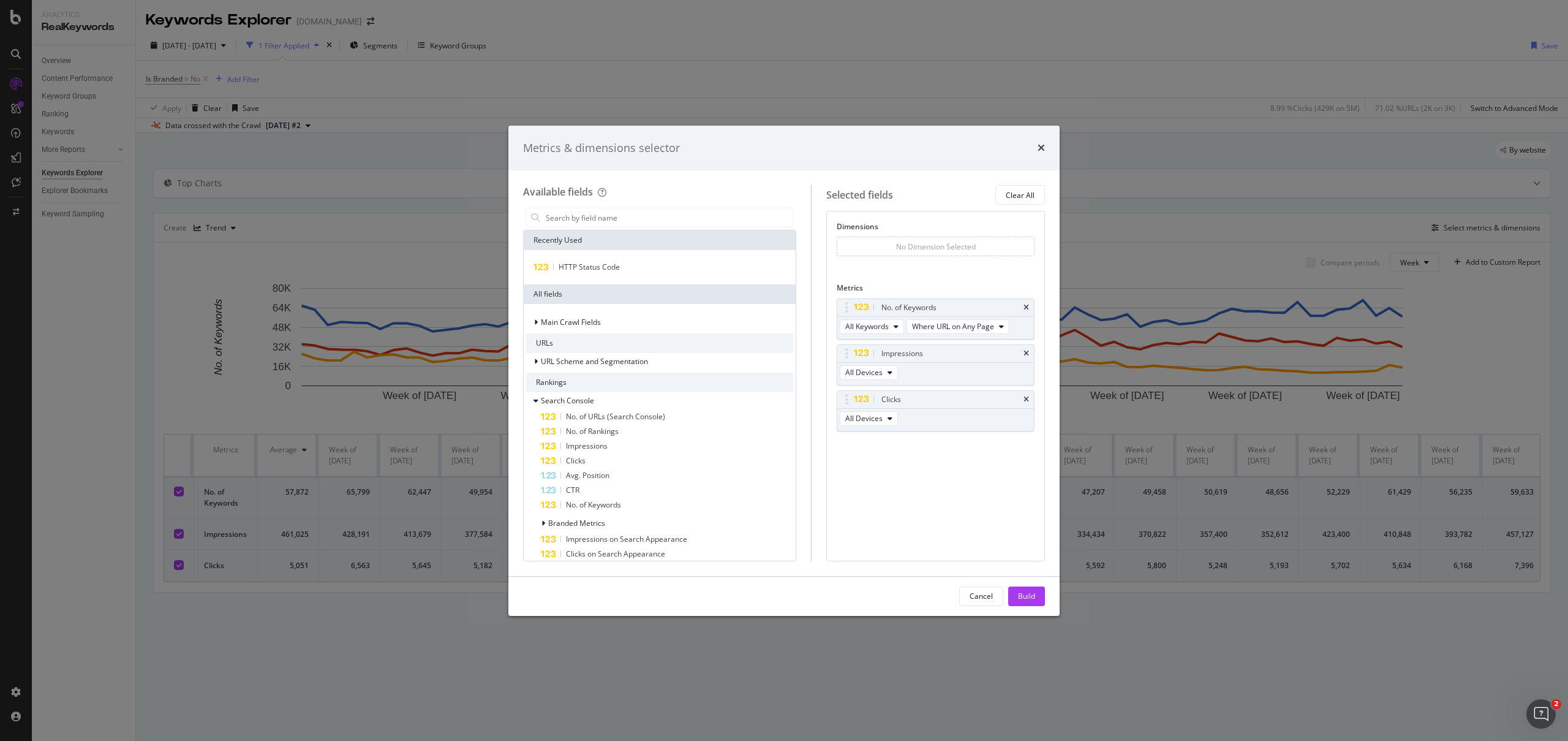
click at [1043, 155] on div "times" at bounding box center [1041, 148] width 7 height 16
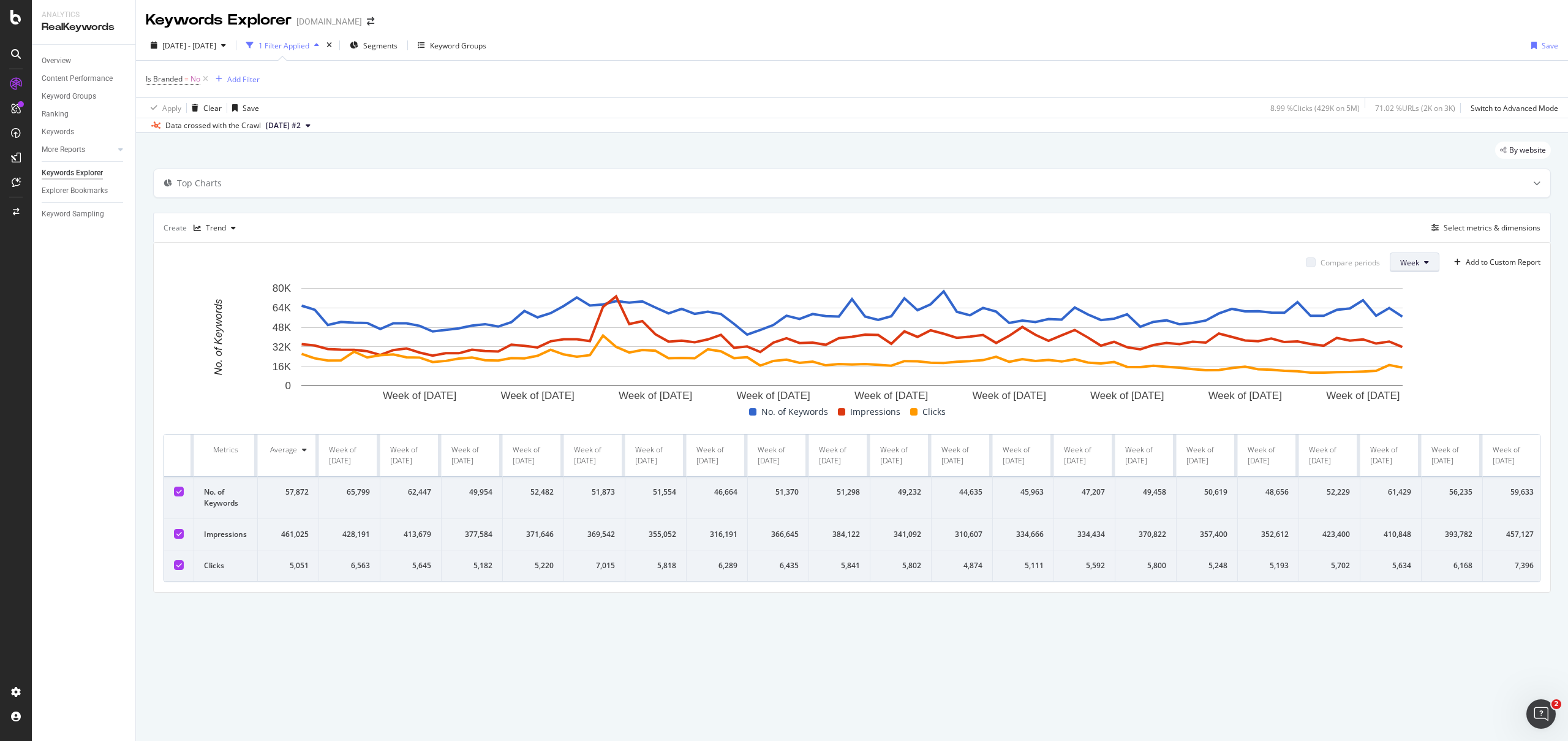
click at [1424, 260] on icon at bounding box center [1426, 262] width 5 height 8
click at [1408, 334] on span "Month" at bounding box center [1411, 332] width 22 height 11
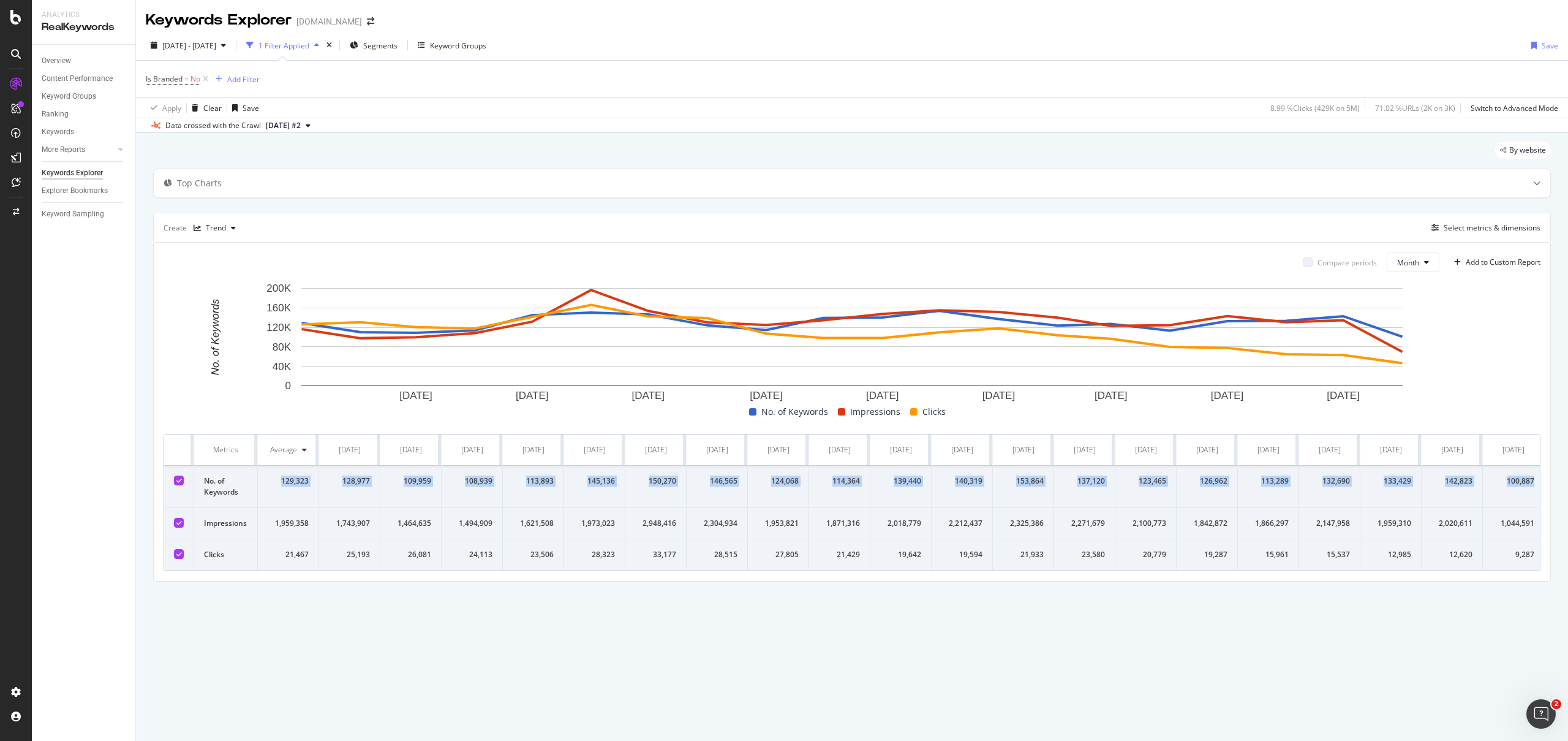
scroll to position [0, 4]
drag, startPoint x: 280, startPoint y: 484, endPoint x: 1475, endPoint y: 489, distance: 1195.0
click at [1475, 489] on tr "No. of Keywords 129,323 128,977 109,959 108,939 113,893 145,136 150,270 146,565…" at bounding box center [850, 487] width 1380 height 43
copy tr "129,323 128,977 109,959 108,939 113,893 145,136 150,270 146,565 124,068 114,364…"
click at [295, 481] on div "129,323" at bounding box center [287, 480] width 41 height 11
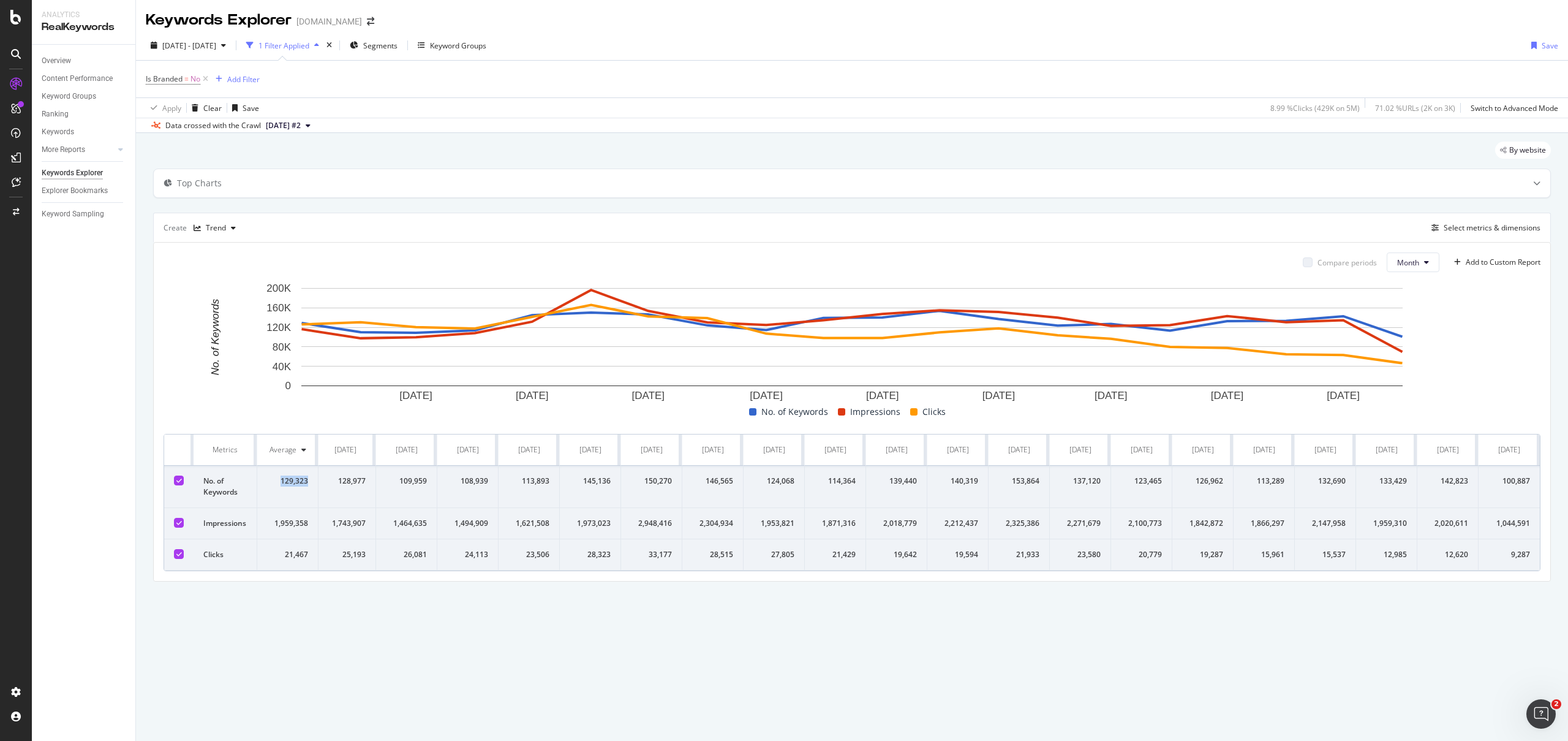
click at [295, 481] on div "129,323" at bounding box center [287, 480] width 41 height 11
copy div "129,323"
click at [360, 483] on div "128,977" at bounding box center [345, 480] width 41 height 11
copy div "128,977"
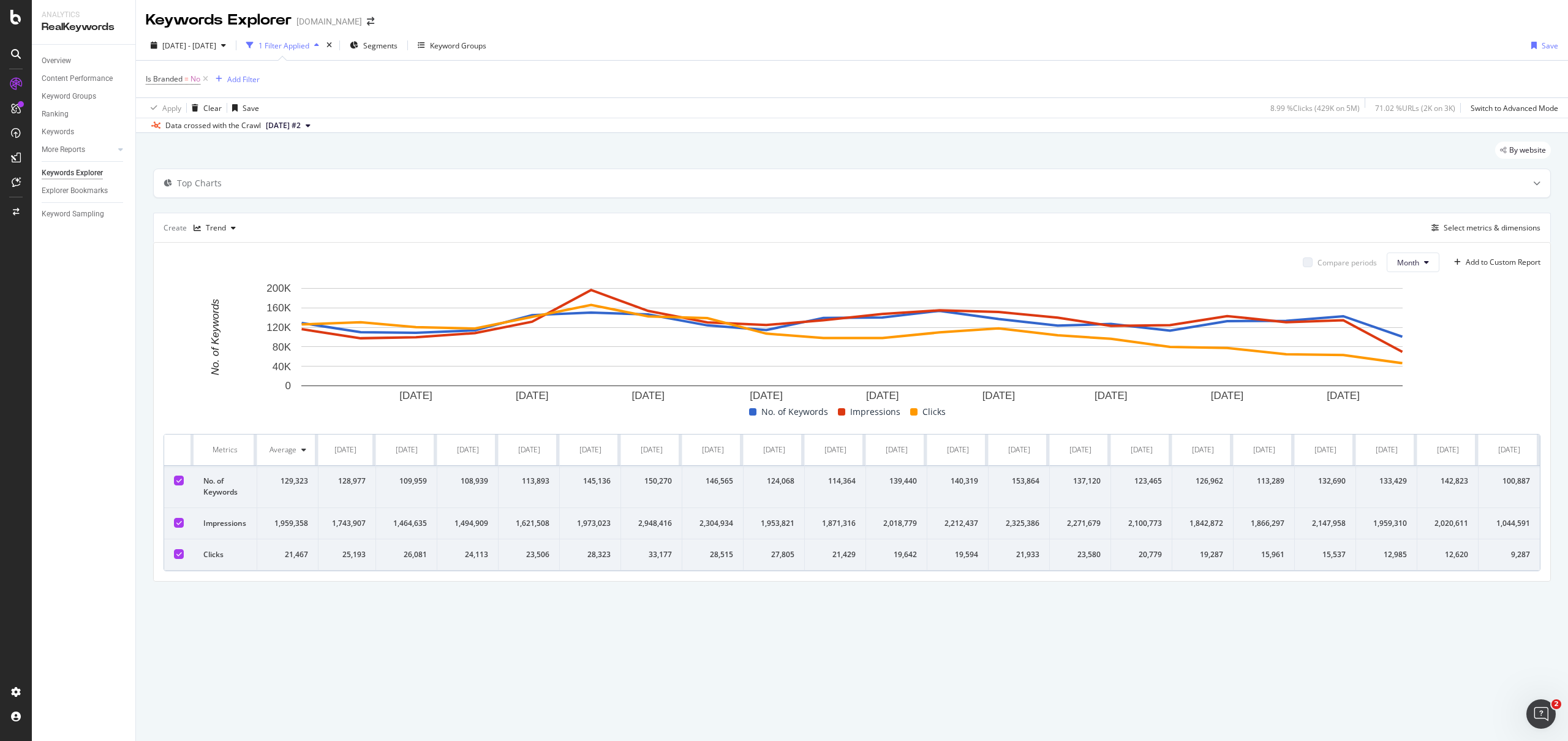
drag, startPoint x: 436, startPoint y: 474, endPoint x: 414, endPoint y: 480, distance: 22.8
click at [436, 474] on td "109,959" at bounding box center [407, 487] width 62 height 43
click at [414, 480] on div "109,959" at bounding box center [406, 480] width 41 height 11
copy div "109,959"
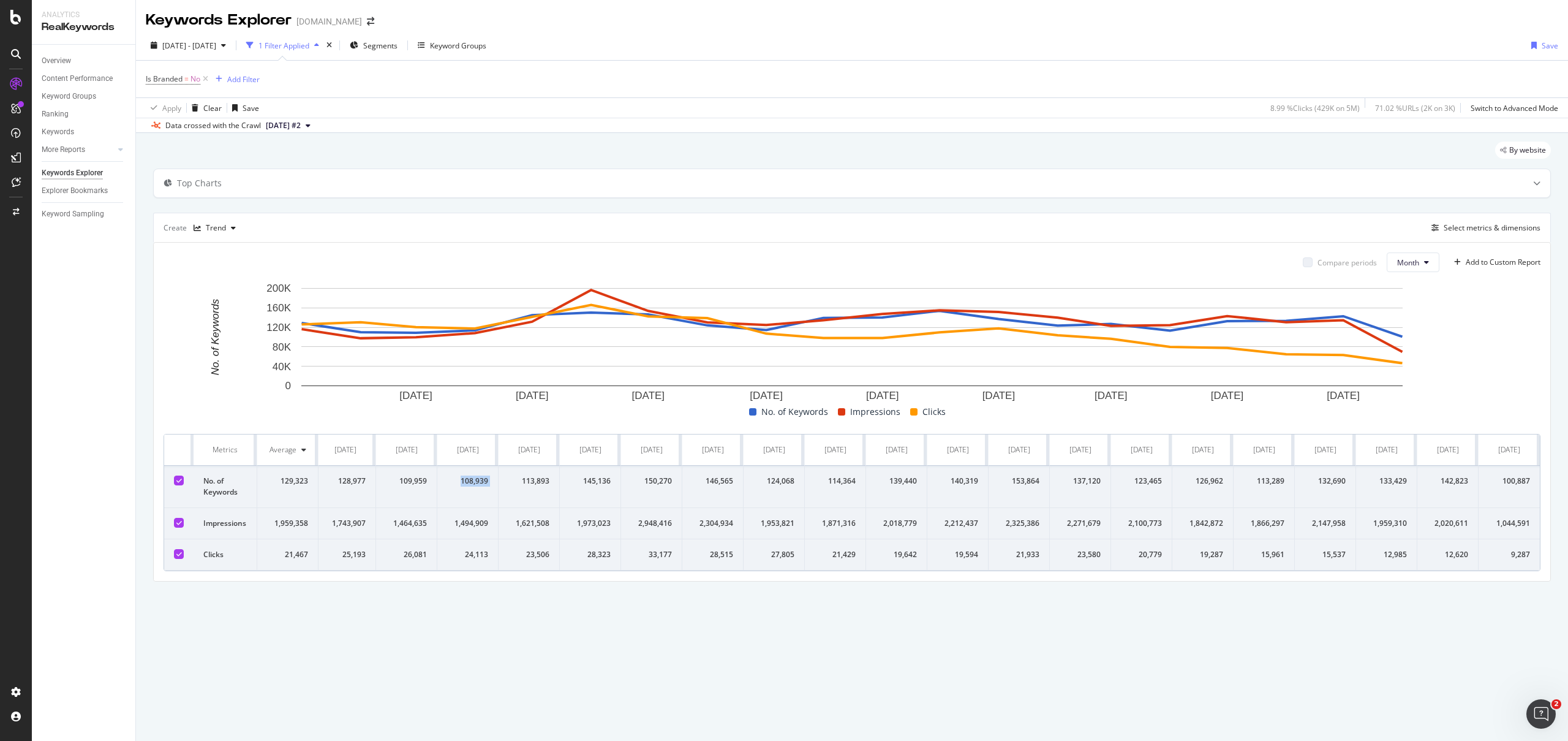
drag, startPoint x: 457, startPoint y: 484, endPoint x: 507, endPoint y: 483, distance: 50.0
click at [507, 483] on tr "No. of Keywords 129,323 128,977 109,959 108,939 113,893 145,136 150,270 146,565…" at bounding box center [850, 487] width 1380 height 43
copy div "108,939"
click at [1092, 480] on div "137,120" at bounding box center [1080, 480] width 41 height 11
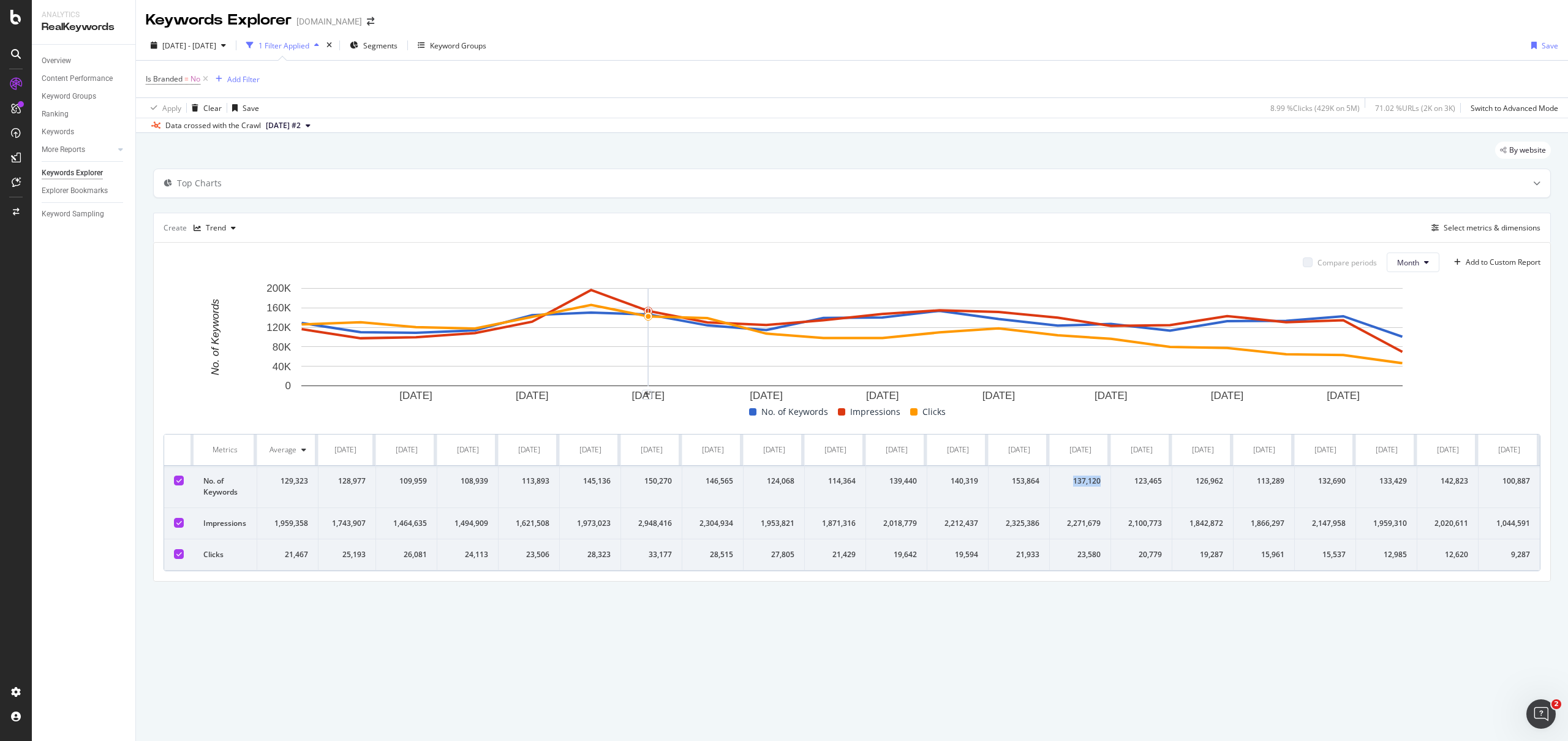
copy div "137,120"
click at [1512, 488] on td "100,887" at bounding box center [1509, 487] width 62 height 43
click at [1516, 482] on div "100,887" at bounding box center [1509, 480] width 42 height 11
click at [1444, 486] on div "142,823" at bounding box center [1447, 480] width 41 height 11
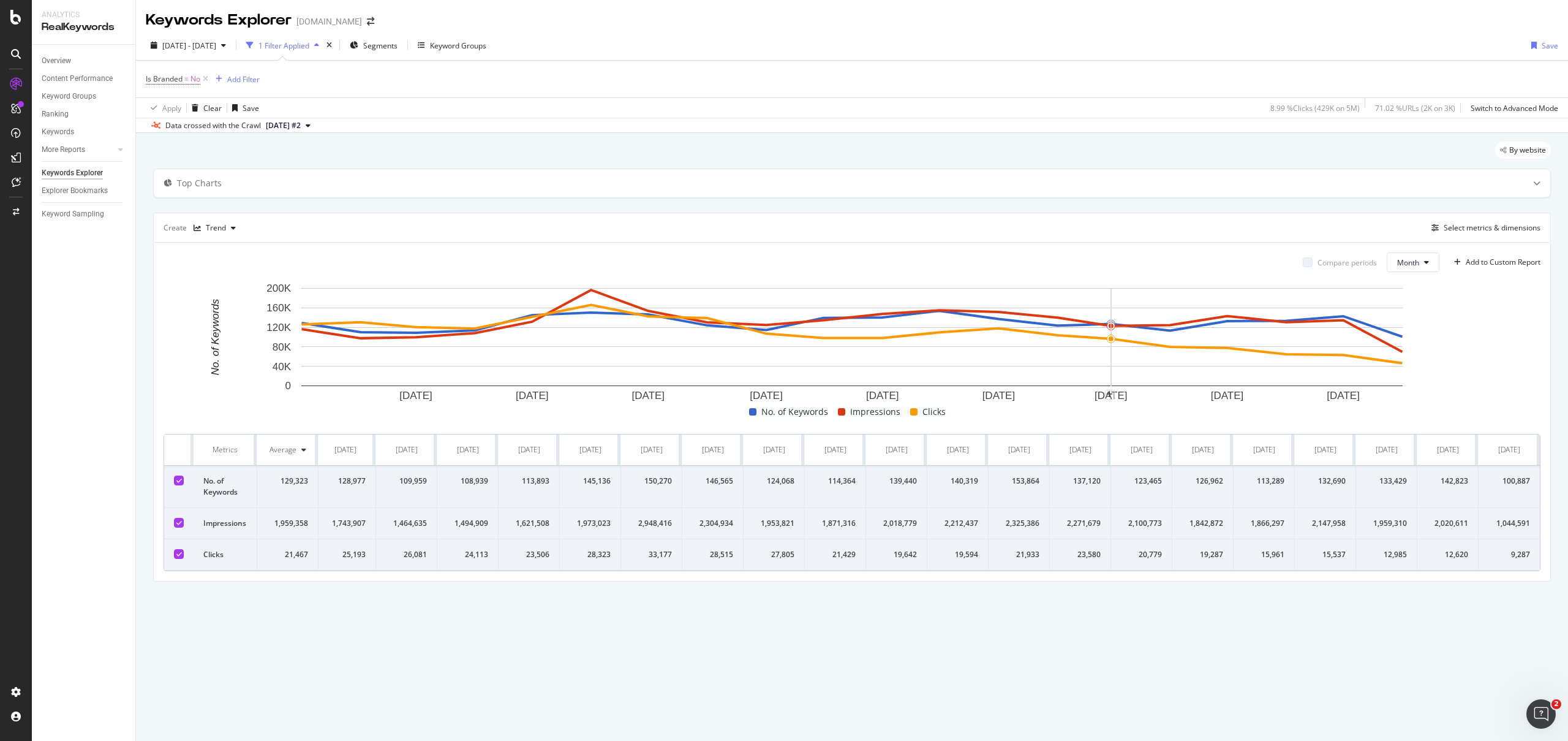
click at [1451, 481] on div "142,823" at bounding box center [1447, 480] width 41 height 11
copy div "142,823"
click at [1403, 484] on div "133,429" at bounding box center [1386, 480] width 41 height 11
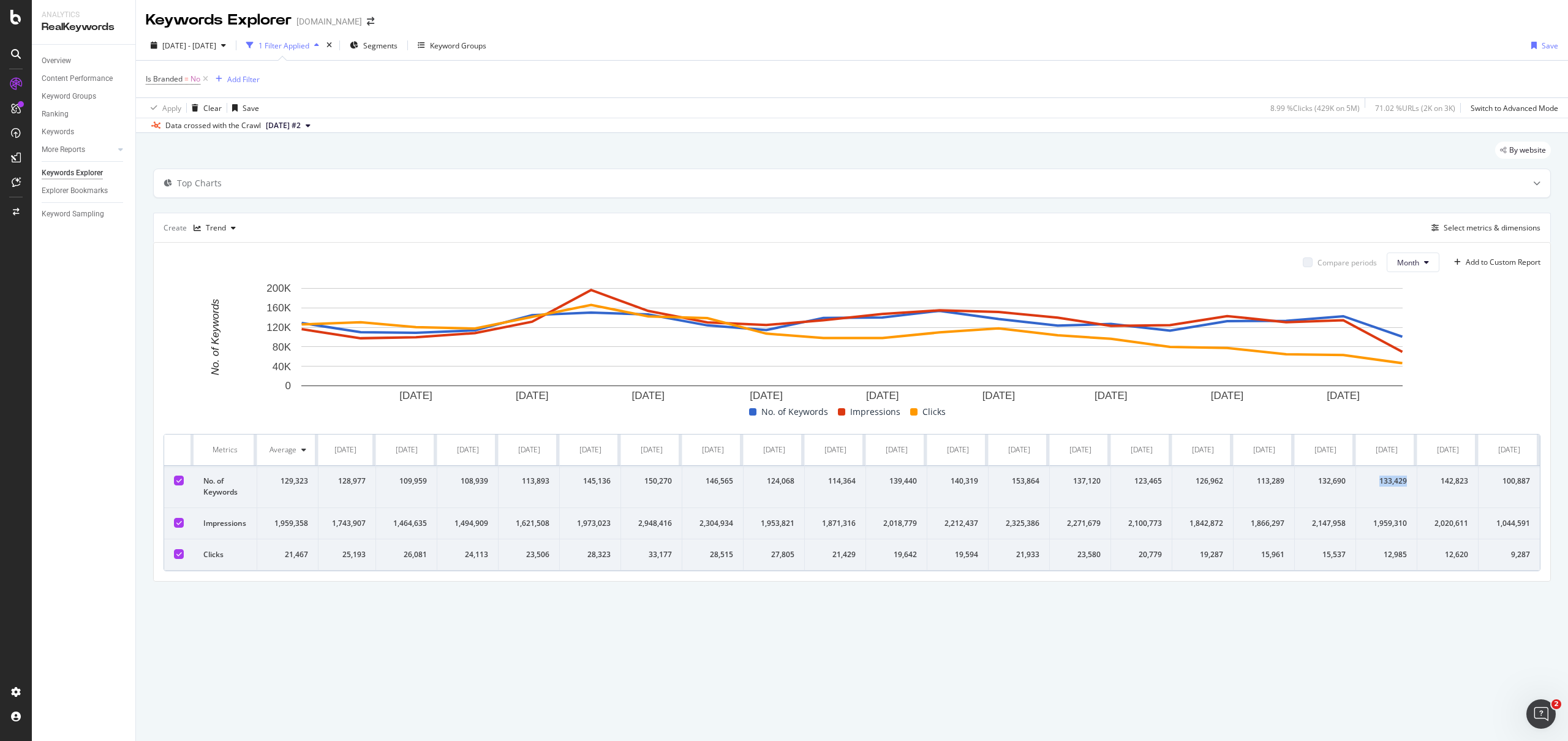
copy div "133,429"
click at [1494, 228] on div "Select metrics & dimensions" at bounding box center [1491, 228] width 97 height 10
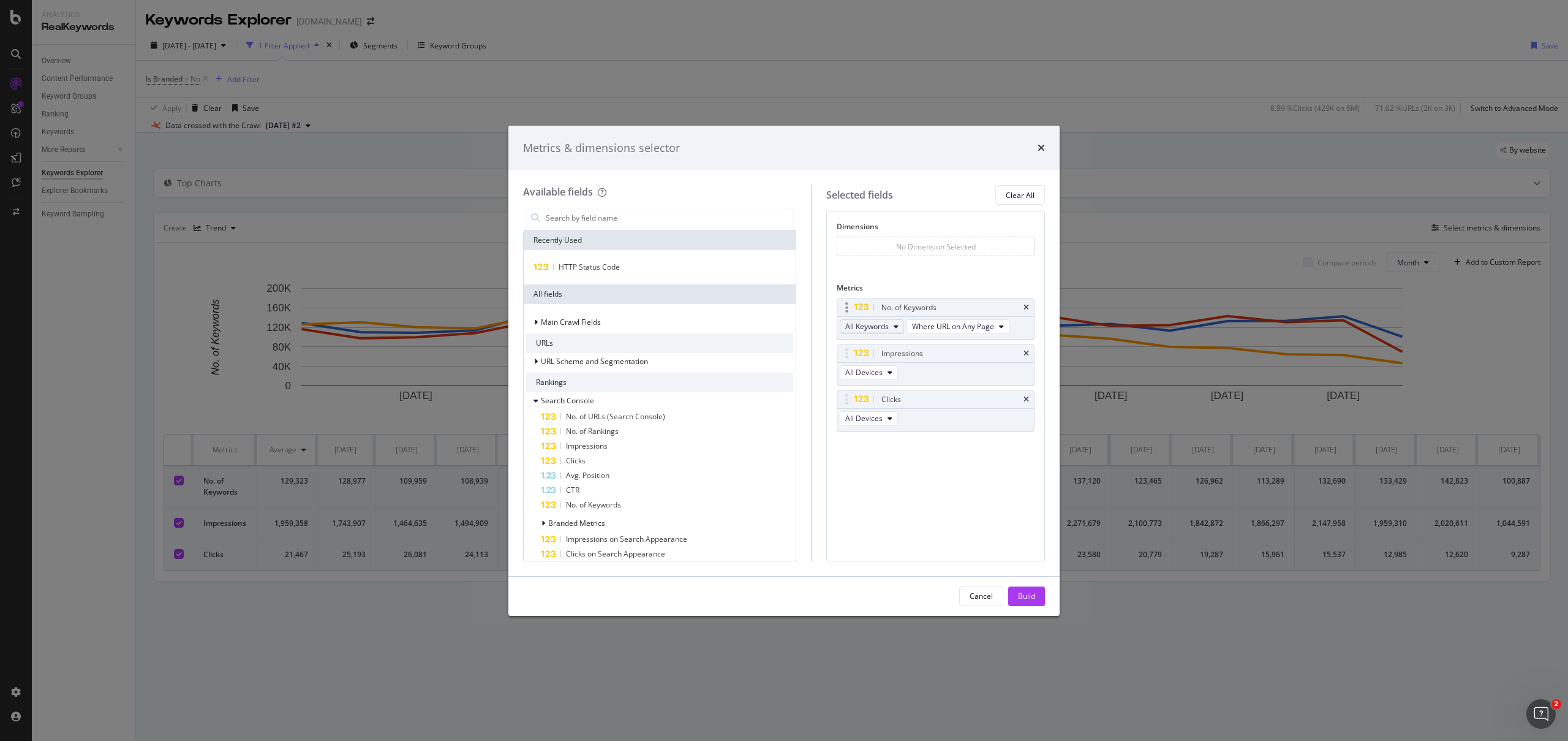
click at [873, 324] on span "All Keywords" at bounding box center [866, 326] width 43 height 10
click at [900, 400] on div "New Keywords" at bounding box center [891, 393] width 81 height 18
click at [1021, 593] on div "Build" at bounding box center [1026, 596] width 17 height 10
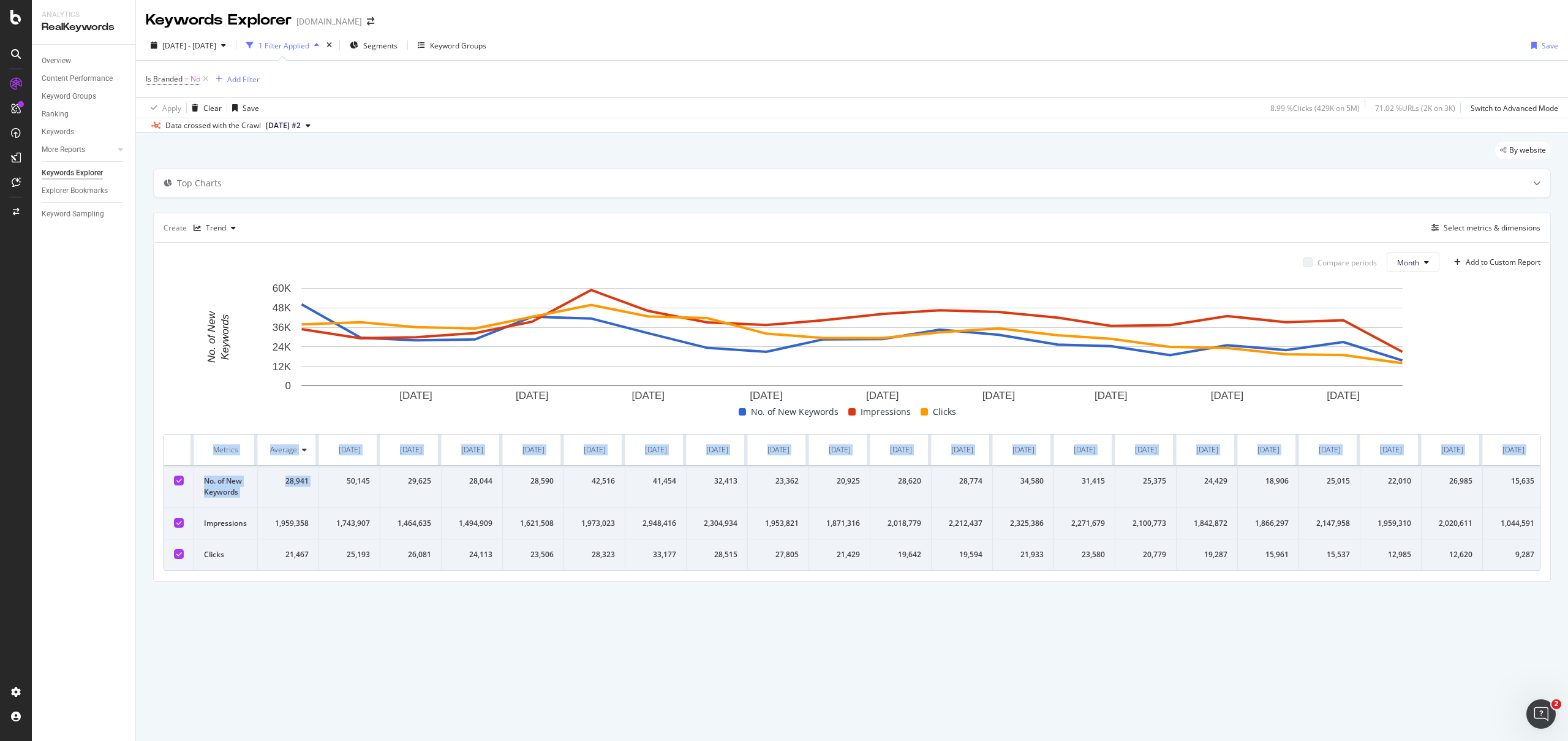
scroll to position [0, 4]
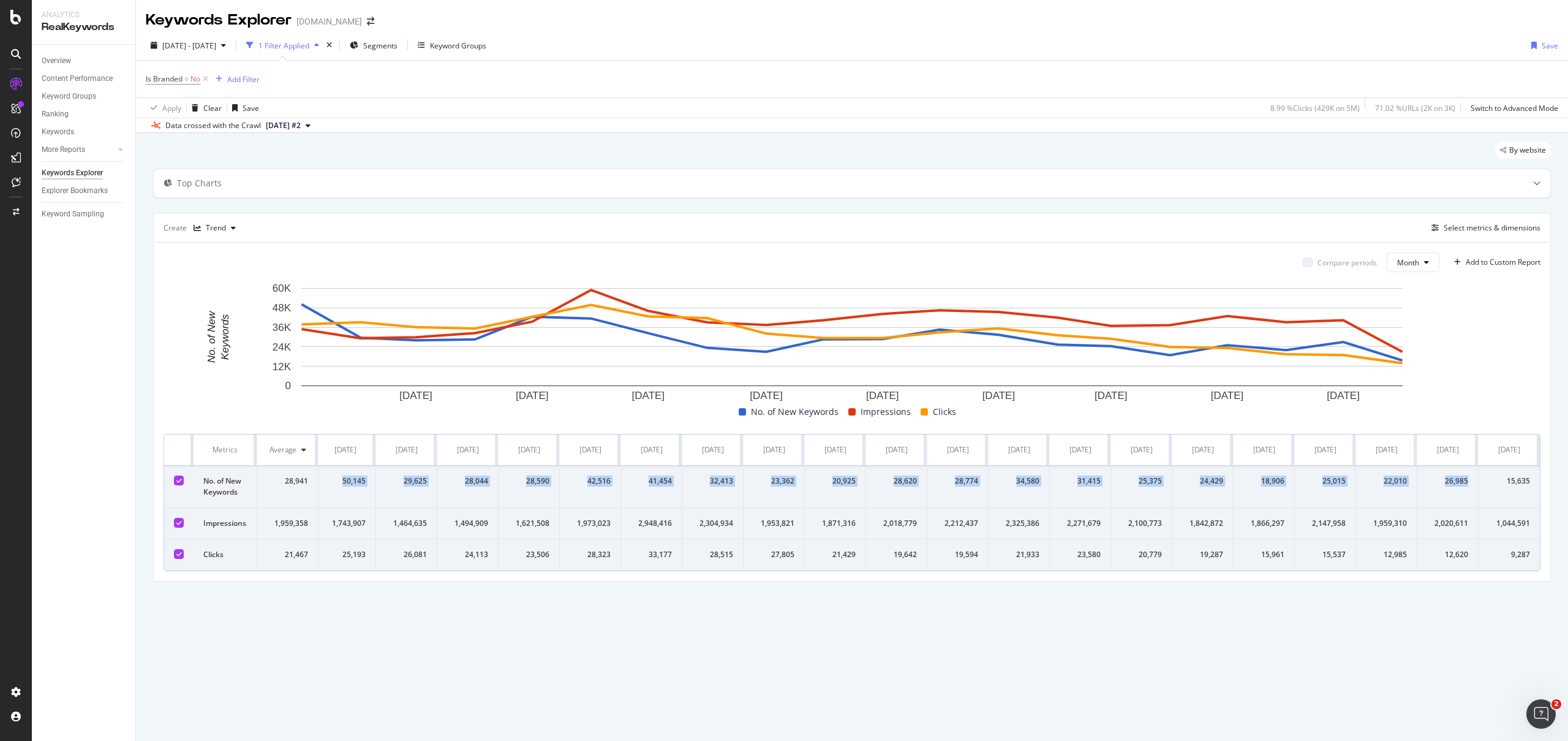
drag, startPoint x: 332, startPoint y: 487, endPoint x: 1471, endPoint y: 483, distance: 1139.0
click at [1471, 483] on tr "No. of New Keywords 28,941 50,145 29,625 28,044 28,590 42,516 41,454 32,413 23,…" at bounding box center [850, 487] width 1380 height 43
click at [1211, 624] on div "By website Top Charts Create Trend Select metrics & dimensions Compare periods …" at bounding box center [851, 378] width 1431 height 491
click at [1478, 233] on div "Select metrics & dimensions" at bounding box center [1483, 228] width 114 height 13
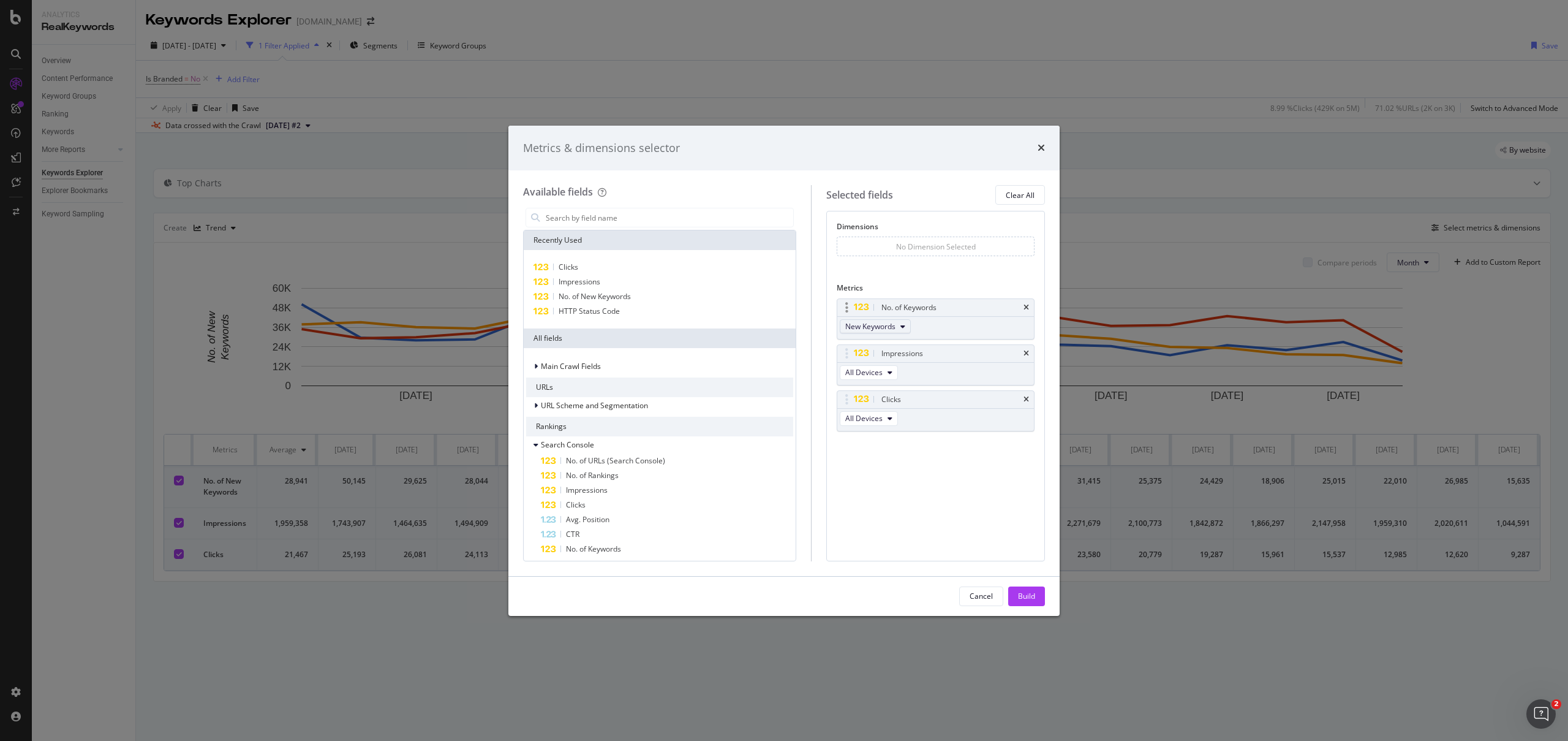
click at [905, 328] on icon "modal" at bounding box center [902, 326] width 5 height 8
click at [910, 371] on span "Existing Keywords" at bounding box center [891, 371] width 62 height 11
click at [906, 325] on span "Existing Keywords" at bounding box center [876, 326] width 62 height 10
click at [900, 348] on span "All Keywords" at bounding box center [892, 348] width 64 height 11
click at [967, 332] on span "Where URL on Any Page" at bounding box center [952, 326] width 82 height 10
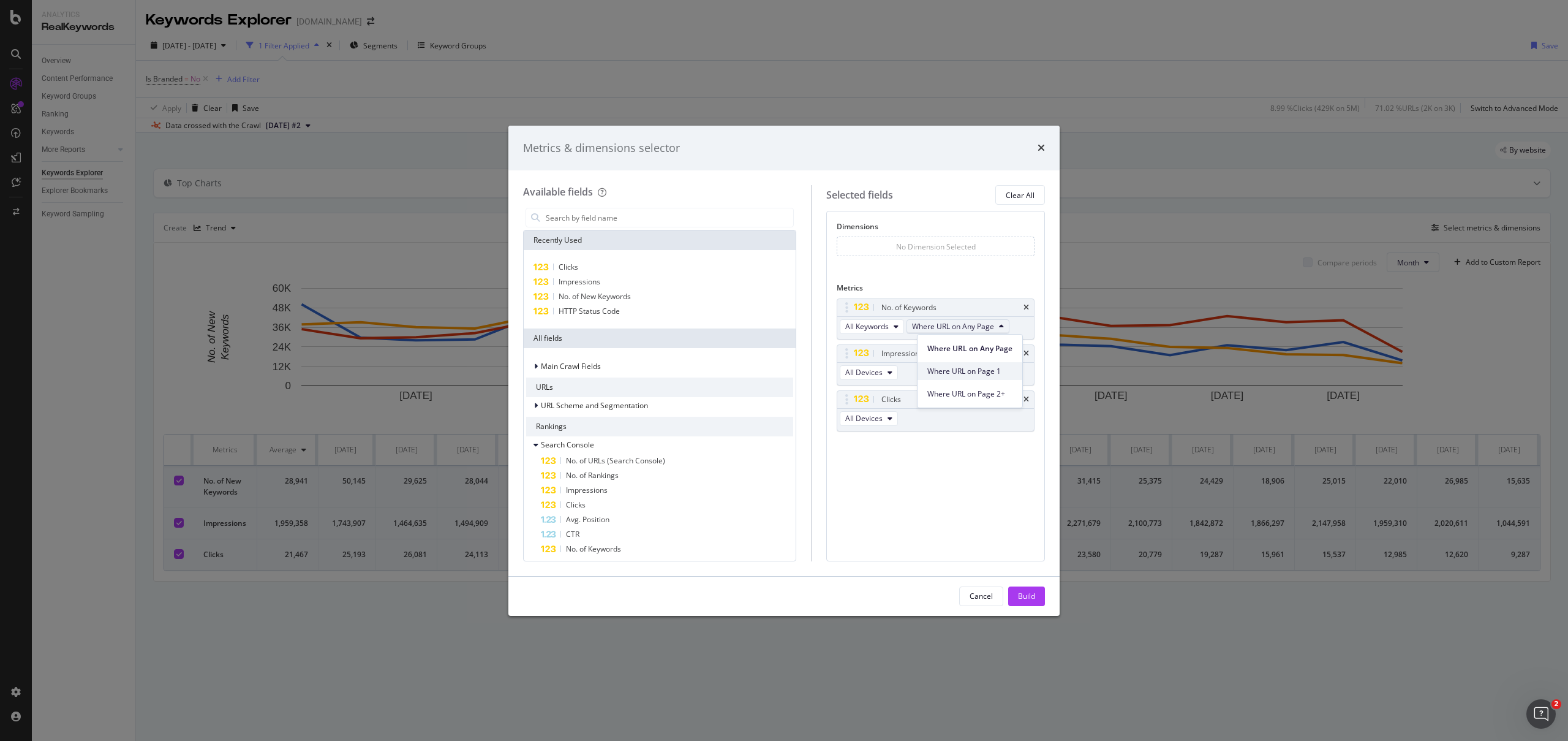
click at [987, 368] on span "Where URL on Page 1" at bounding box center [970, 371] width 85 height 11
click at [1027, 589] on div "Build" at bounding box center [1026, 596] width 17 height 18
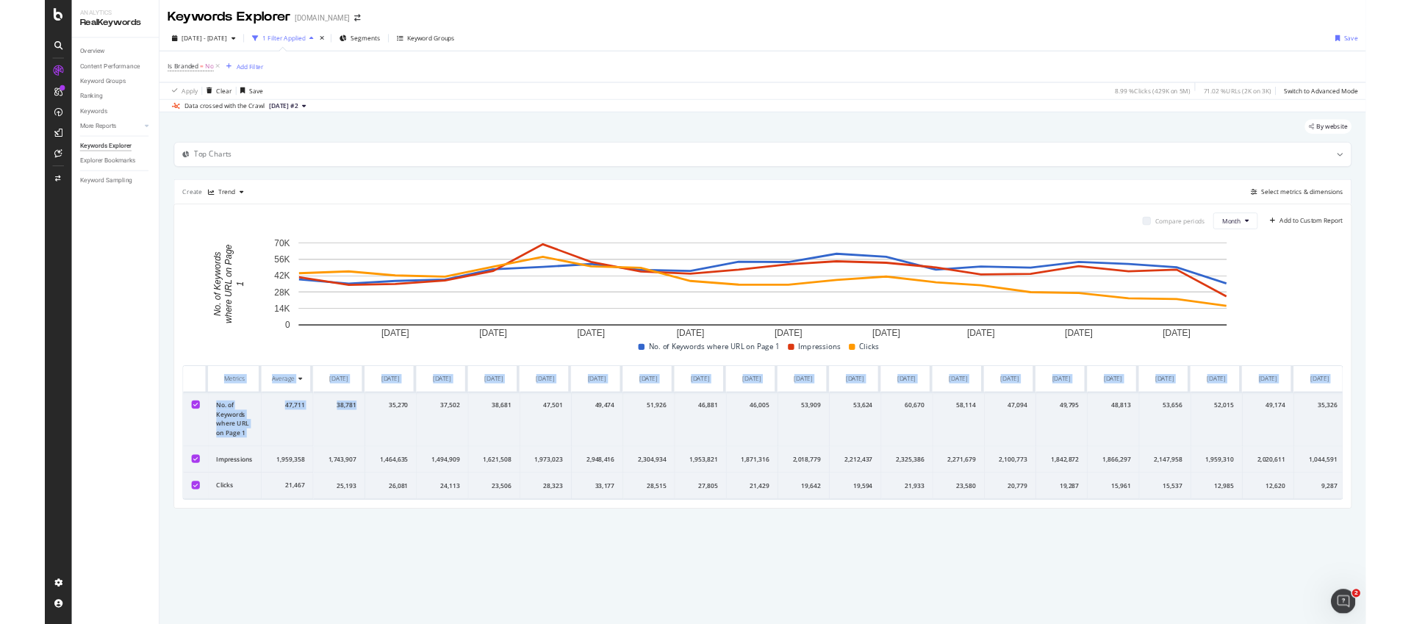
scroll to position [0, 5]
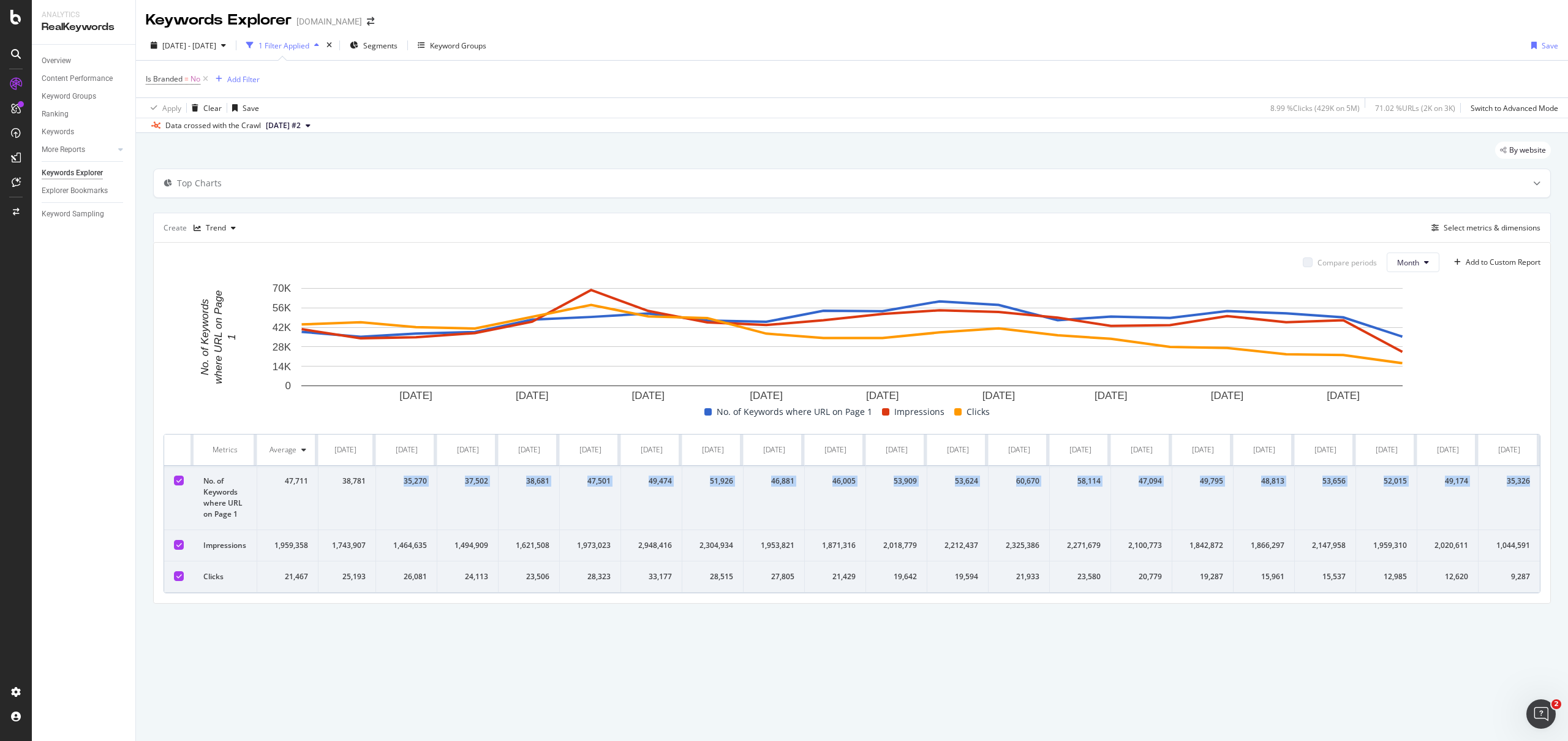
drag, startPoint x: 345, startPoint y: 493, endPoint x: 1487, endPoint y: 498, distance: 1142.0
click at [1512, 492] on tr "No. of Keywords where URL on Page 1 47,711 38,781 35,270 37,502 38,681 47,501 4…" at bounding box center [850, 498] width 1380 height 64
click at [312, 482] on td "47,711" at bounding box center [288, 498] width 62 height 64
drag, startPoint x: 335, startPoint y: 482, endPoint x: 1474, endPoint y: 484, distance: 1139.0
click at [1474, 484] on tr "No. of Keywords where URL on Page 1 47,711 38,781 35,270 37,502 38,681 47,501 4…" at bounding box center [850, 498] width 1380 height 64
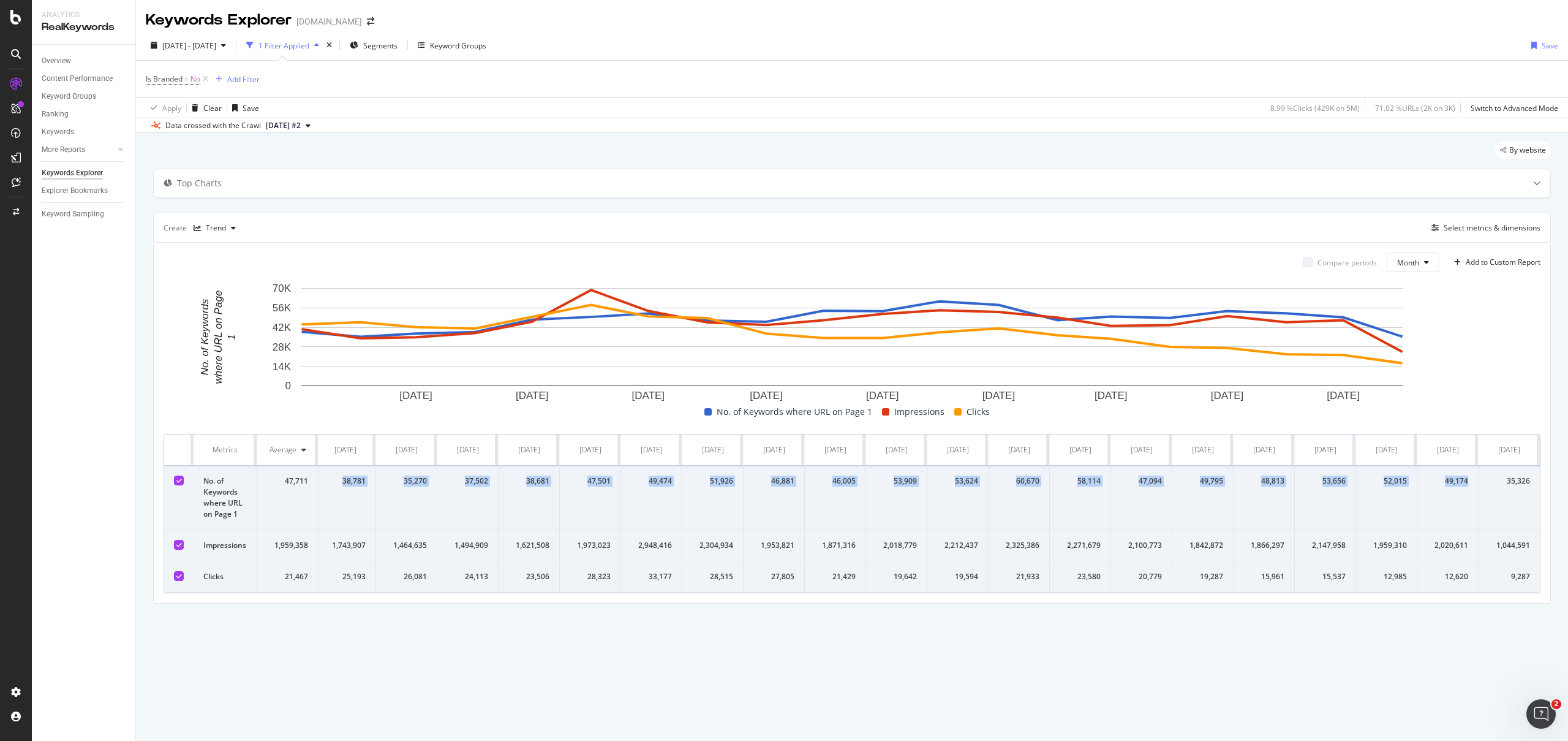
copy tr "38,781 35,270 37,502 38,681 47,501 49,474 51,926 46,881 46,005 53,909 53,624 60…"
